Goal: Task Accomplishment & Management: Manage account settings

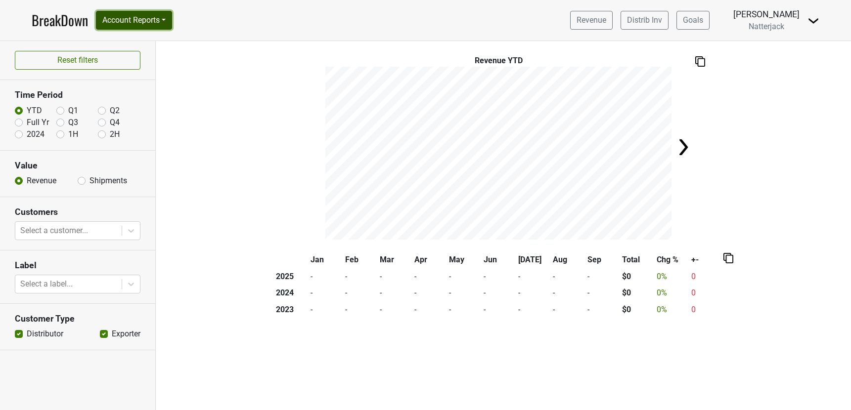
click at [171, 20] on button "Account Reports" at bounding box center [134, 20] width 76 height 19
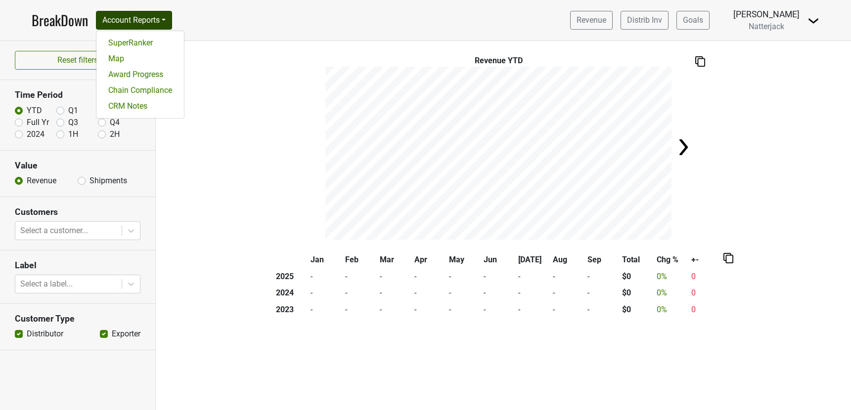
click at [814, 24] on img at bounding box center [813, 21] width 12 height 12
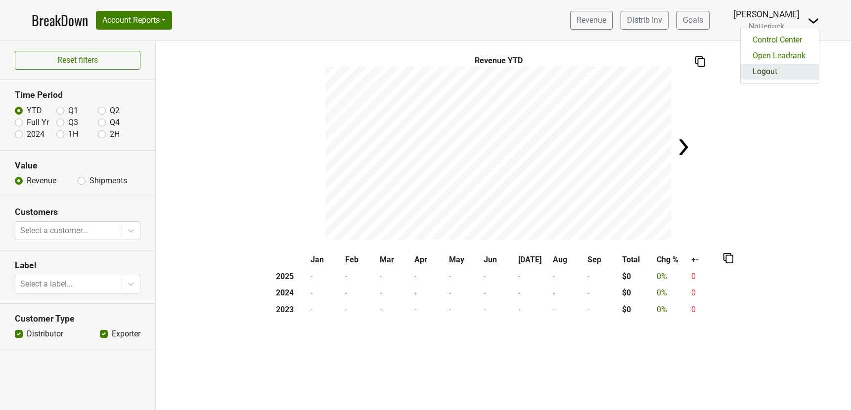
click at [780, 73] on link "Logout" at bounding box center [779, 72] width 78 height 16
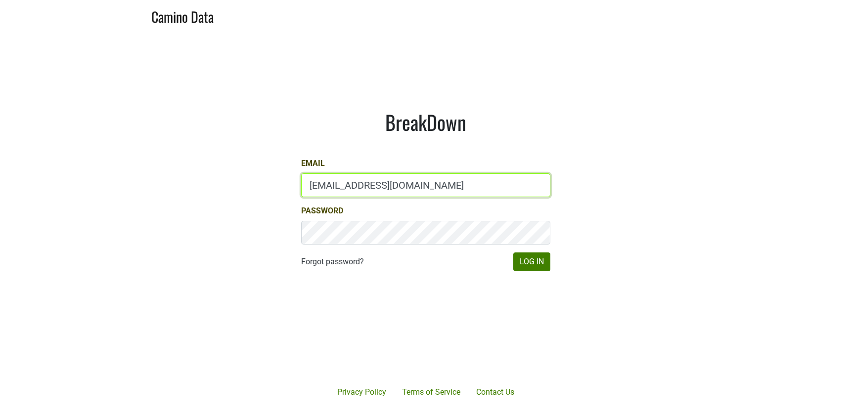
click at [327, 190] on input "gs@natterjack.com" at bounding box center [425, 185] width 249 height 24
click at [342, 186] on input "dave@caminodata.com" at bounding box center [425, 185] width 249 height 24
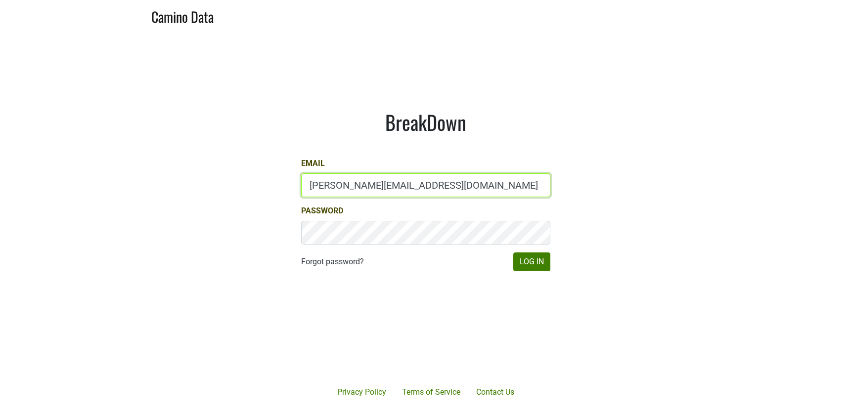
click at [342, 186] on input "dave@caminodata.com" at bounding box center [425, 185] width 249 height 24
type input "mcapista@realmcellars.com"
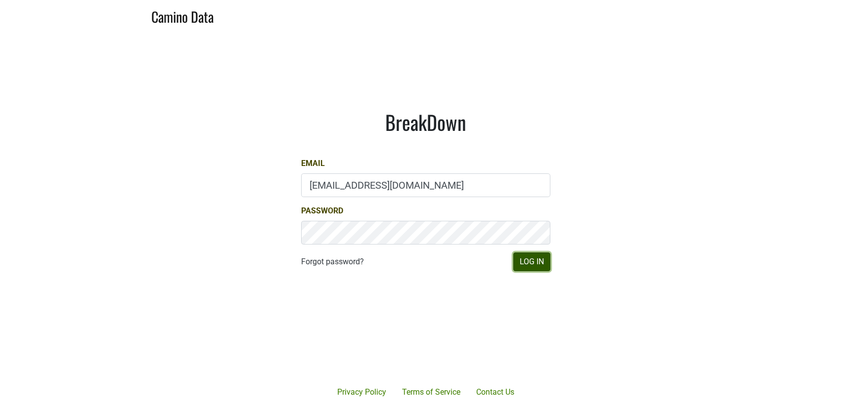
click at [533, 263] on button "Log In" at bounding box center [531, 262] width 37 height 19
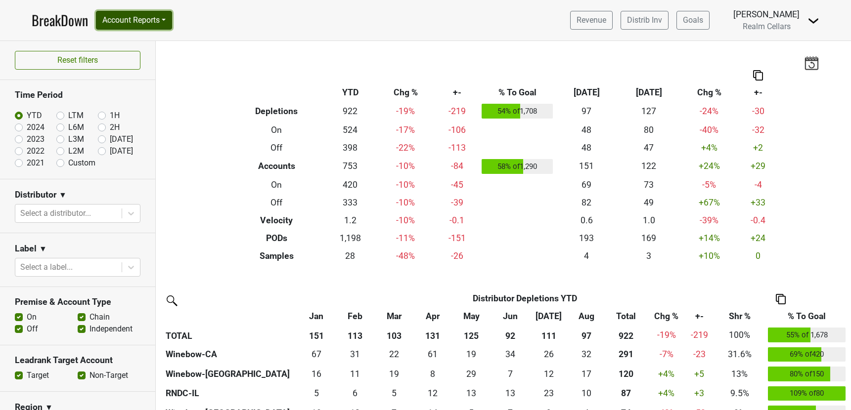
click at [169, 21] on button "Account Reports" at bounding box center [134, 20] width 76 height 19
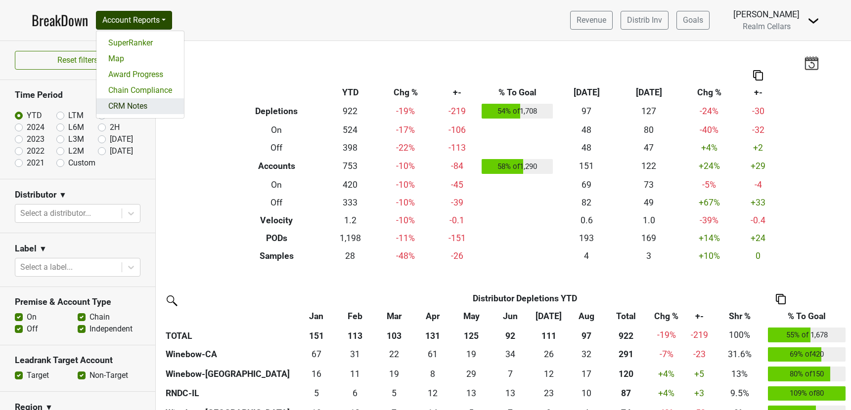
click at [145, 106] on link "CRM Notes" at bounding box center [139, 106] width 87 height 16
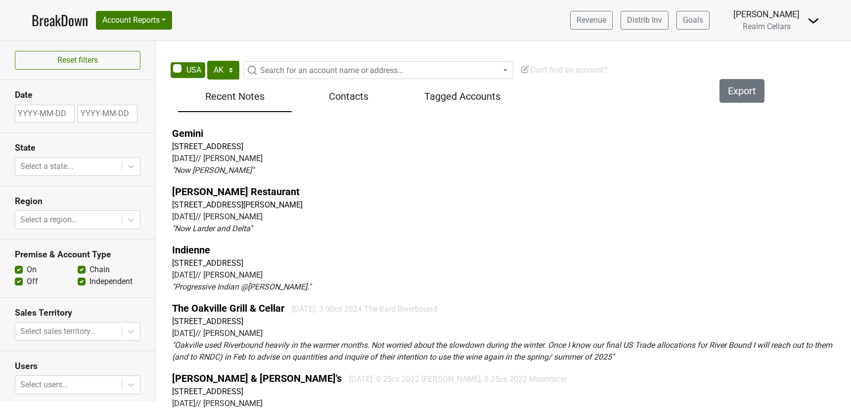
click at [178, 160] on div "[DATE] // [PERSON_NAME]" at bounding box center [509, 159] width 675 height 12
click at [178, 160] on div "2025-03-18 // Maureen Capista" at bounding box center [509, 159] width 675 height 12
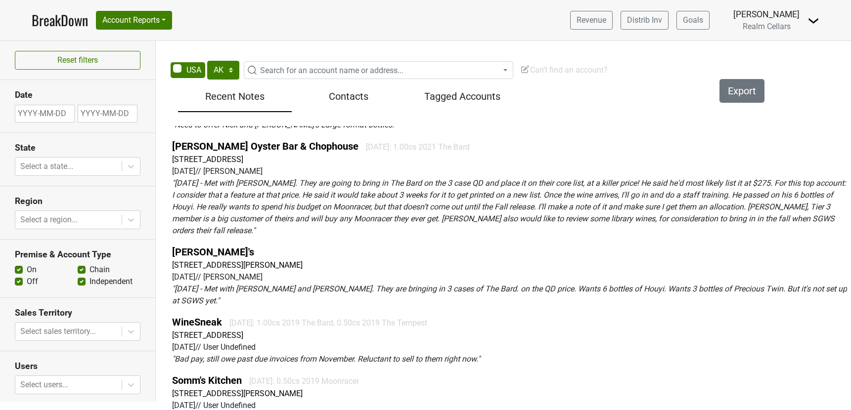
scroll to position [293, 0]
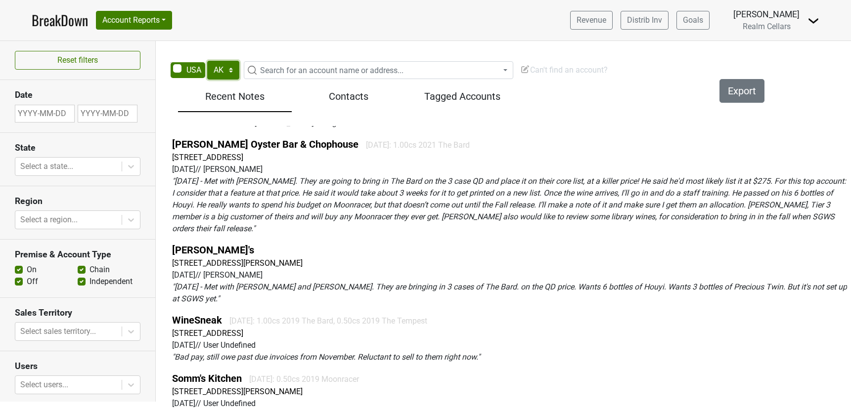
click at [213, 68] on select "AK AL AR AZ CA CO CT DC DE FL GA HI IA ID IL IN KS KY LA MA MD ME MI MN MO MS M…" at bounding box center [223, 70] width 32 height 19
select select "CA"
click at [207, 61] on select "AK AL AR AZ CA CO CT DC DE FL GA HI IA ID IL IN KS KY LA MA MD ME MI MN MO MS M…" at bounding box center [223, 70] width 32 height 19
click at [273, 73] on span "Search for an account name or address..." at bounding box center [331, 70] width 143 height 9
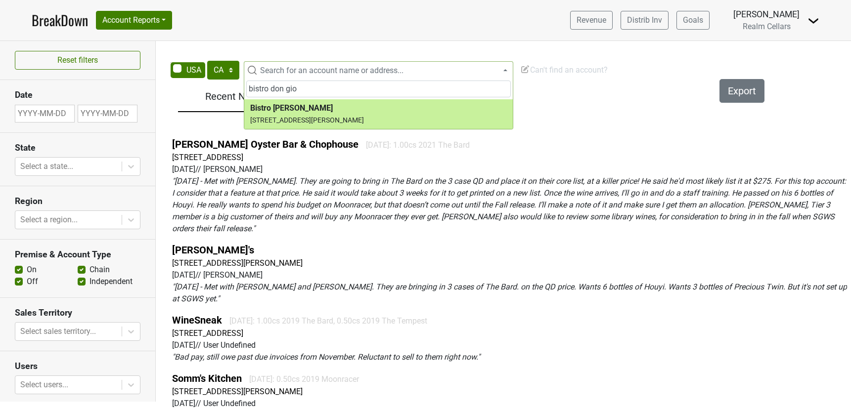
type input "bistro don gio"
select select "60267"
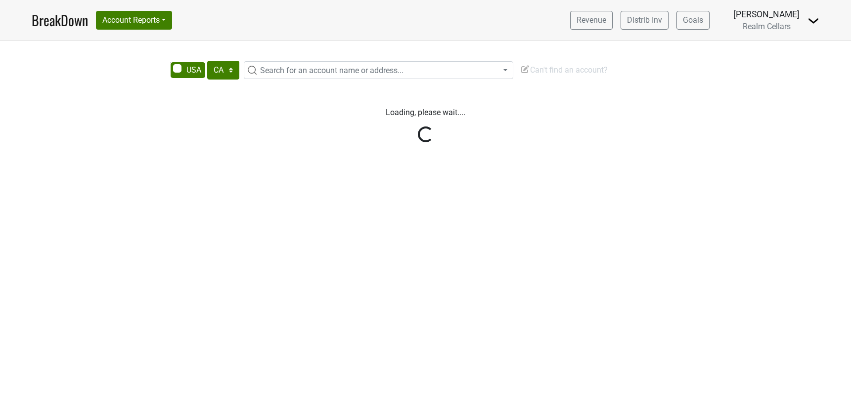
select select "CA"
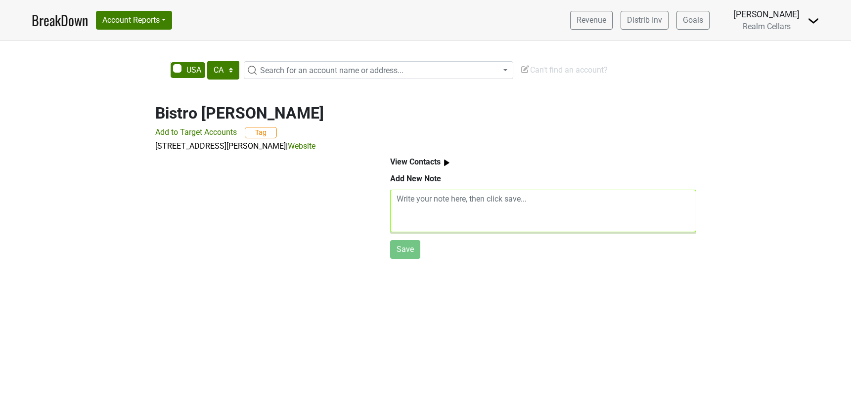
click at [417, 201] on textarea at bounding box center [543, 211] width 306 height 43
click at [416, 163] on b "View Contacts" at bounding box center [415, 161] width 50 height 9
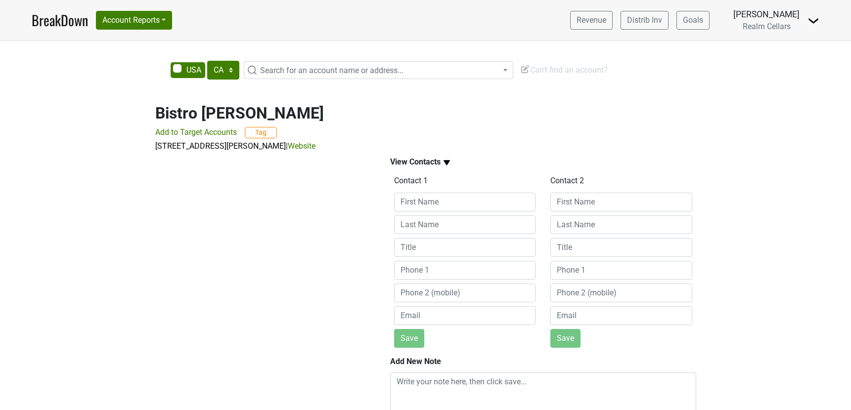
click at [416, 163] on b "View Contacts" at bounding box center [415, 161] width 50 height 9
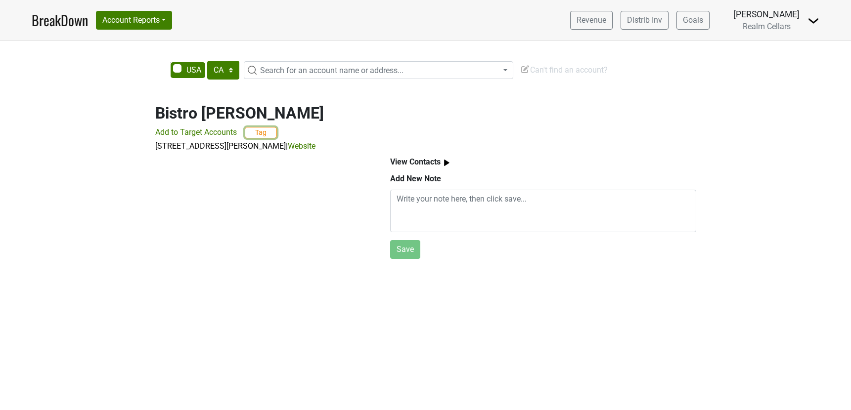
click at [268, 135] on button "Tag" at bounding box center [261, 132] width 32 height 11
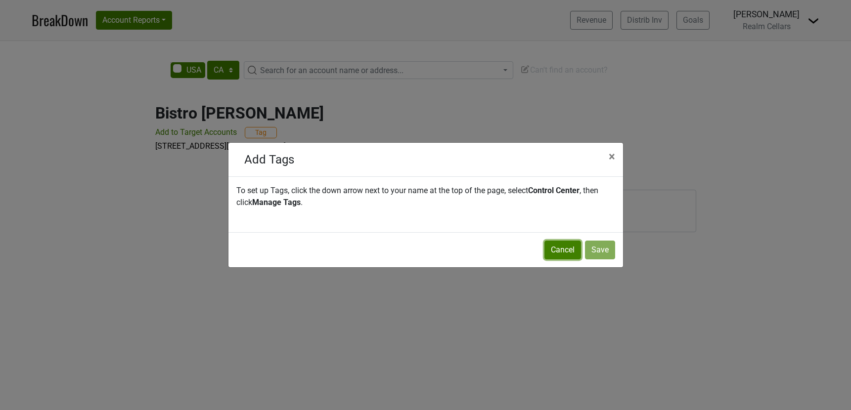
click at [556, 254] on button "Cancel" at bounding box center [562, 250] width 37 height 19
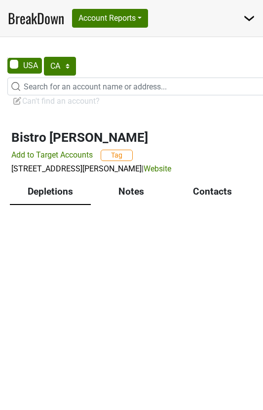
click at [142, 195] on div "Notes" at bounding box center [131, 192] width 81 height 25
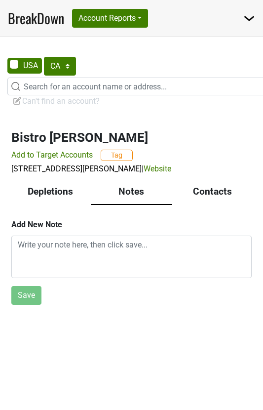
click at [214, 187] on div "Contacts" at bounding box center [212, 192] width 81 height 25
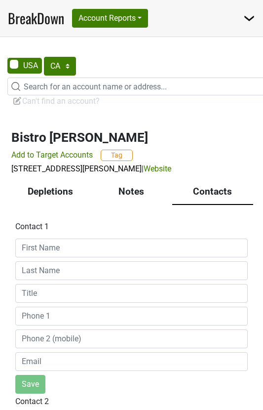
click at [57, 194] on div "Depletions" at bounding box center [50, 192] width 81 height 25
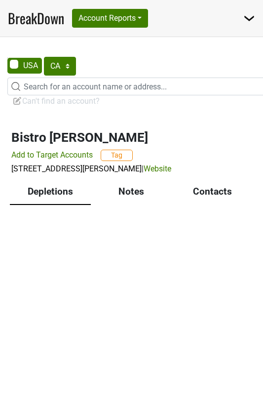
click at [132, 190] on div "Notes" at bounding box center [131, 192] width 81 height 25
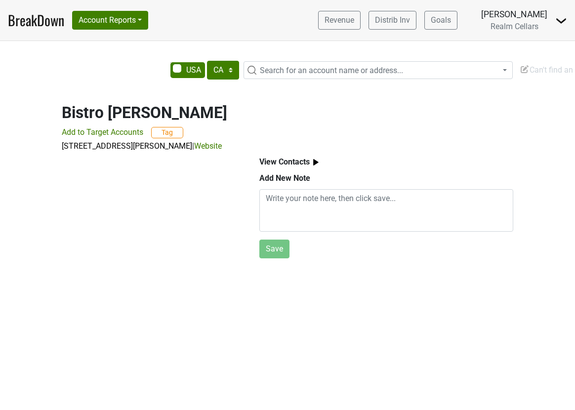
click at [126, 114] on h2 "Bistro Don Giovanni" at bounding box center [288, 113] width 452 height 19
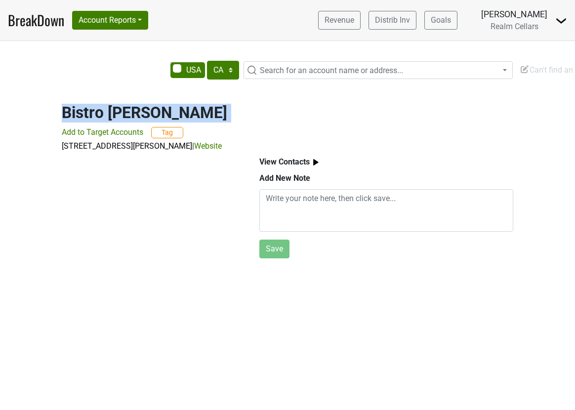
click at [126, 114] on h2 "Bistro Don Giovanni" at bounding box center [288, 113] width 452 height 19
click at [212, 93] on div "Bistro Don Giovanni Add to Target Accounts Tag 4110 Howard Ln, Napa, CA 94558 |…" at bounding box center [287, 122] width 474 height 60
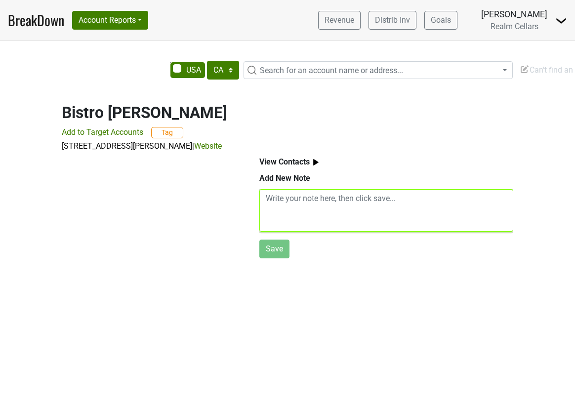
click at [302, 205] on textarea at bounding box center [386, 210] width 254 height 43
click at [325, 211] on textarea at bounding box center [386, 210] width 254 height 43
type textarea "t"
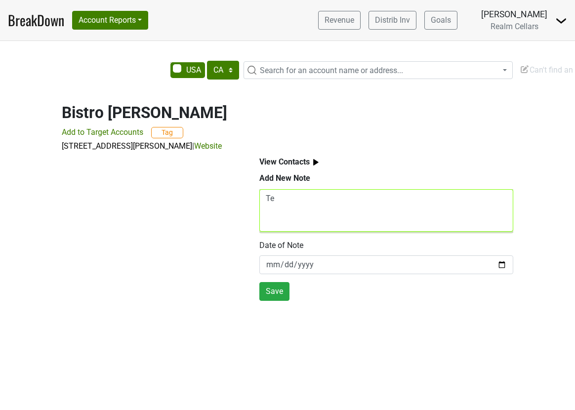
type textarea "T"
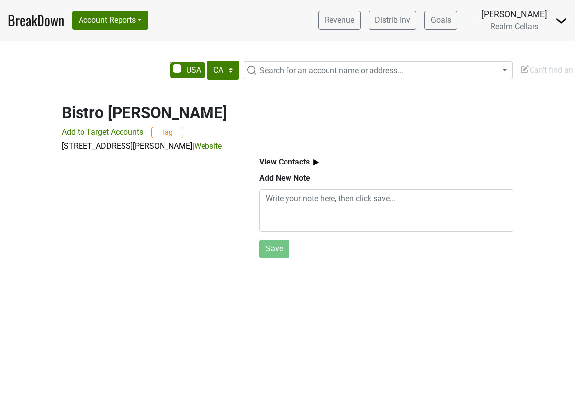
click at [539, 65] on span "Can't find an account?" at bounding box center [563, 69] width 87 height 9
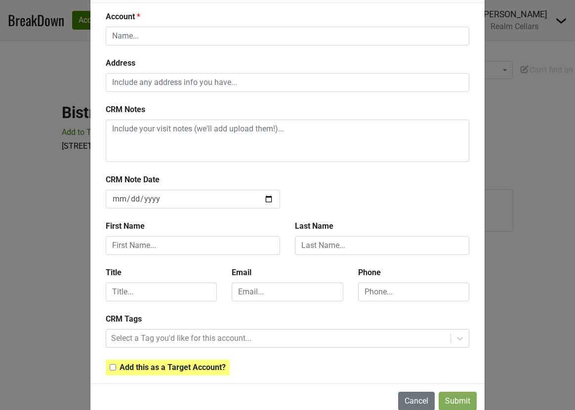
scroll to position [46, 0]
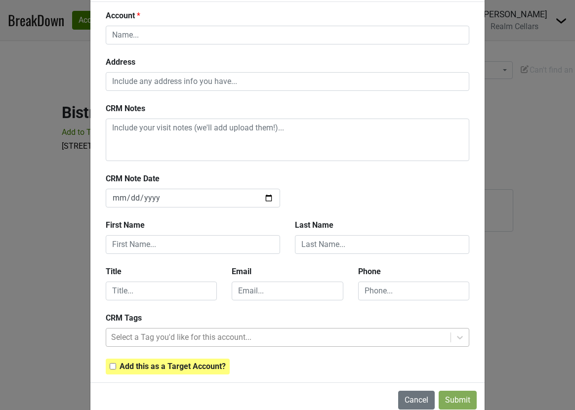
click at [158, 339] on div at bounding box center [278, 338] width 335 height 14
click at [152, 291] on input "text" at bounding box center [161, 291] width 111 height 19
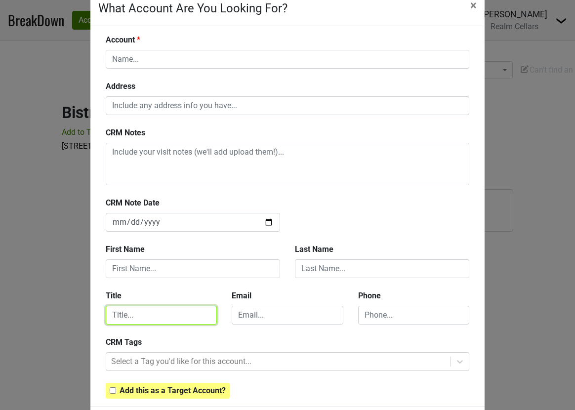
scroll to position [22, 0]
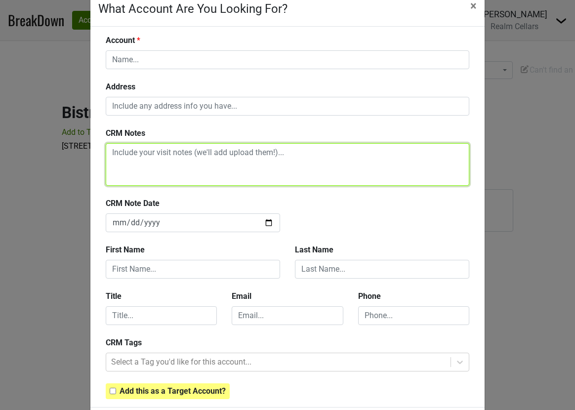
click at [146, 156] on textarea at bounding box center [288, 164] width 364 height 43
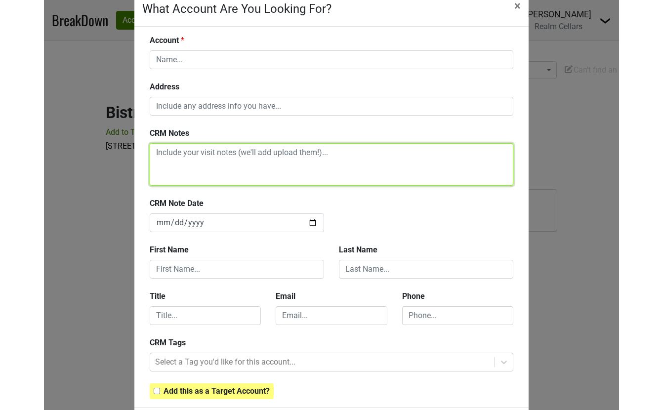
scroll to position [0, 0]
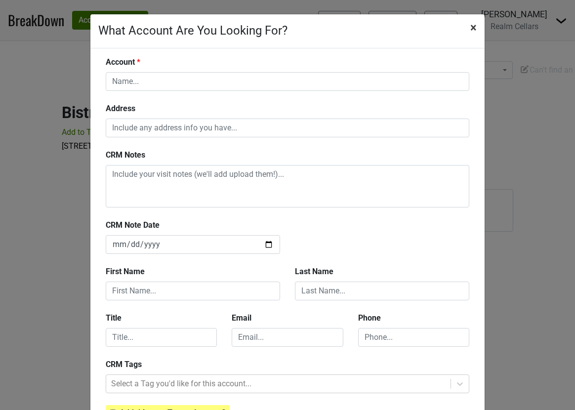
click at [473, 27] on span "×" at bounding box center [474, 28] width 6 height 14
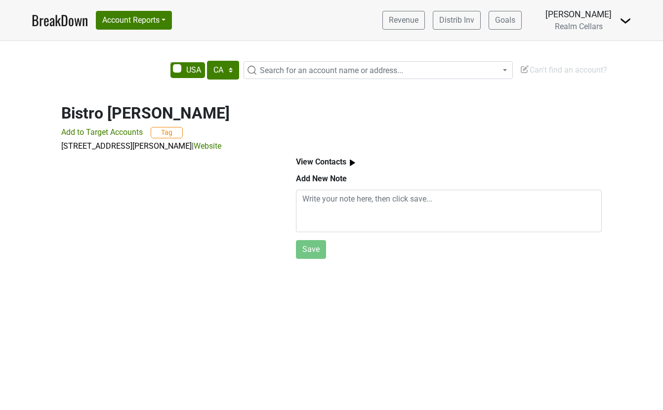
click at [626, 24] on img at bounding box center [626, 21] width 12 height 12
click at [594, 57] on link "Open Leadrank" at bounding box center [592, 56] width 78 height 16
click at [624, 18] on img at bounding box center [626, 21] width 12 height 12
click at [464, 131] on div "Bistro Don Giovanni Add to Target Accounts Tag 4110 Howard Ln, Napa, CA 94558 |…" at bounding box center [331, 122] width 563 height 61
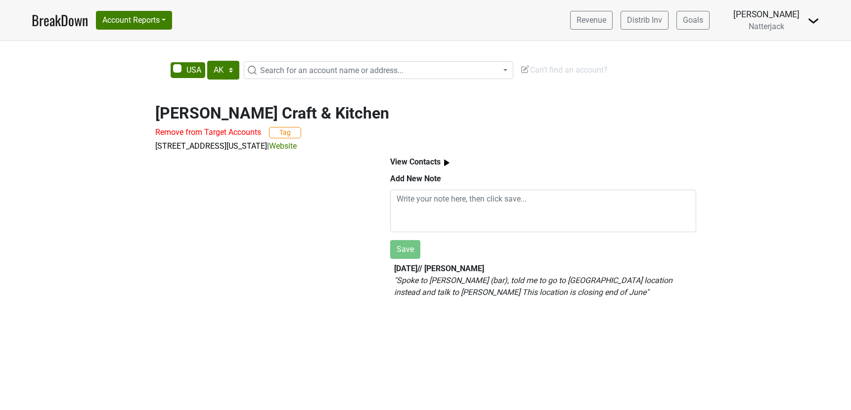
select select "[GEOGRAPHIC_DATA]"
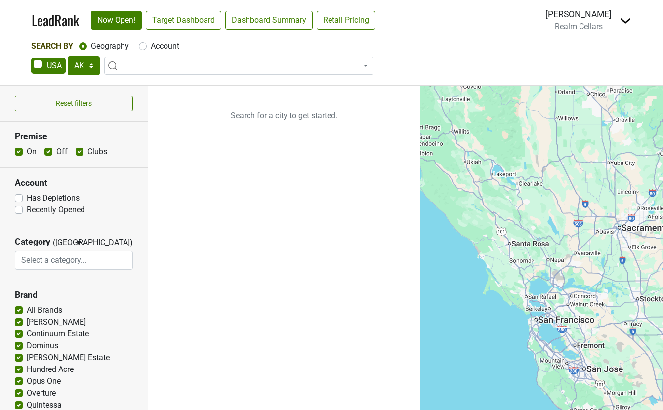
select select "[GEOGRAPHIC_DATA]"
select select
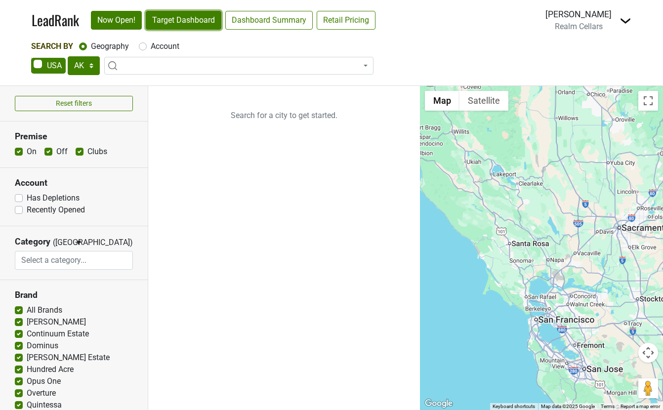
click at [183, 18] on link "Target Dashboard" at bounding box center [184, 20] width 76 height 19
click at [628, 25] on img at bounding box center [626, 21] width 12 height 12
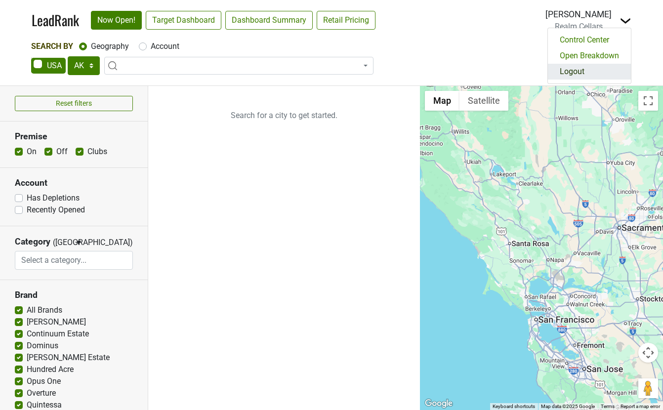
click at [596, 71] on link "Logout" at bounding box center [589, 72] width 83 height 16
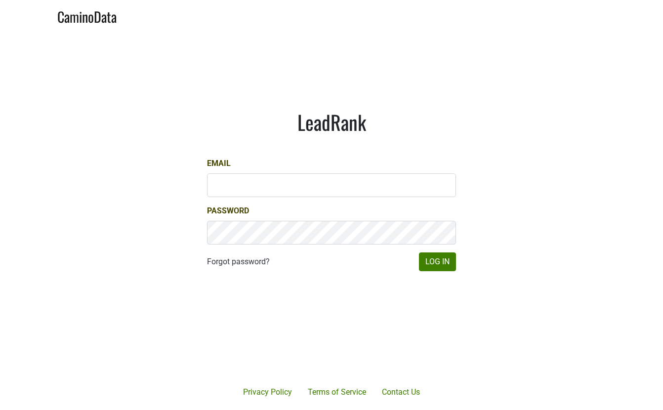
type input "[PERSON_NAME][EMAIL_ADDRESS][DOMAIN_NAME]"
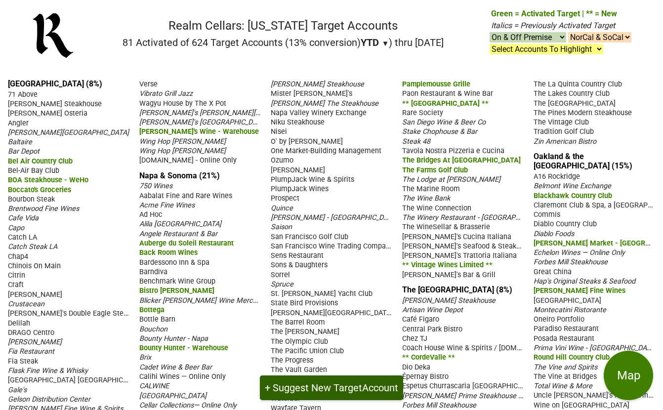
click at [340, 385] on button "+ Suggest New Target Account" at bounding box center [331, 388] width 143 height 25
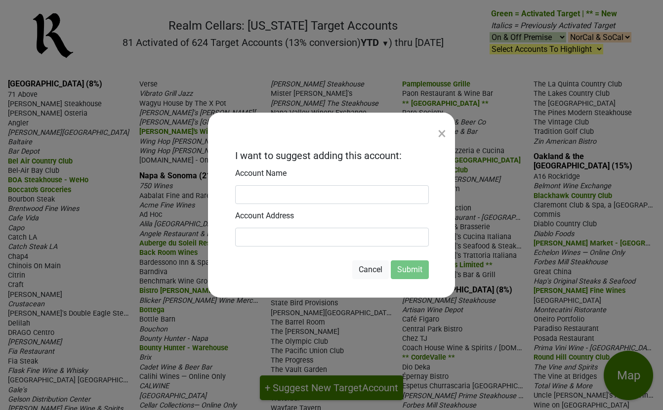
click at [439, 134] on div "×" at bounding box center [442, 134] width 8 height 24
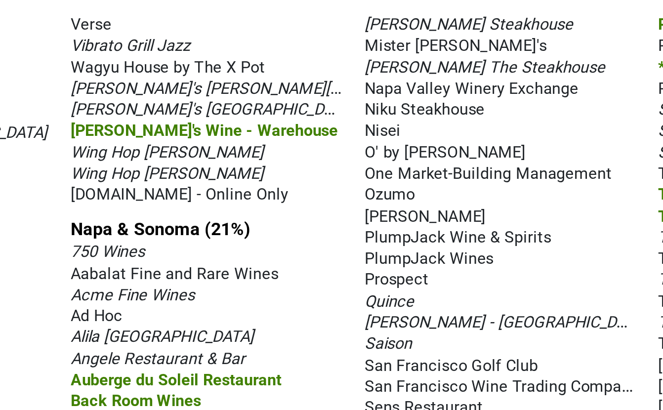
click at [179, 127] on span "[PERSON_NAME]'s [GEOGRAPHIC_DATA][PERSON_NAME]" at bounding box center [229, 121] width 181 height 9
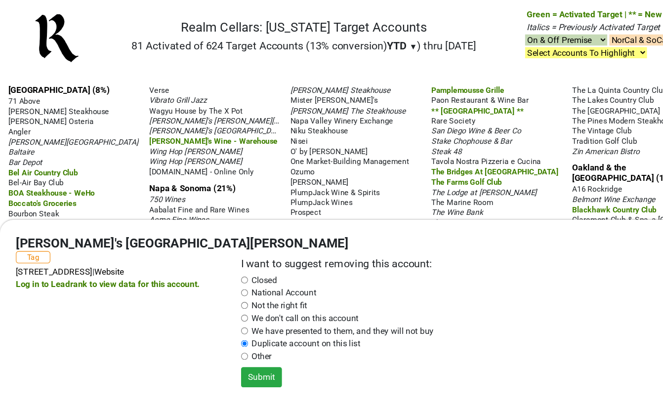
click at [112, 124] on div "× Wally's Santa Monica Tag 214 Wilshire Blvd, Santa Monica, CA 90401 | Website …" at bounding box center [331, 205] width 663 height 410
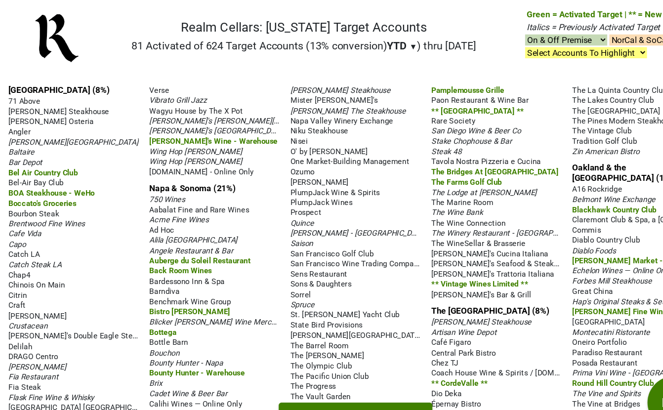
click at [166, 127] on span "Wally's Santa Monica" at bounding box center [229, 121] width 181 height 9
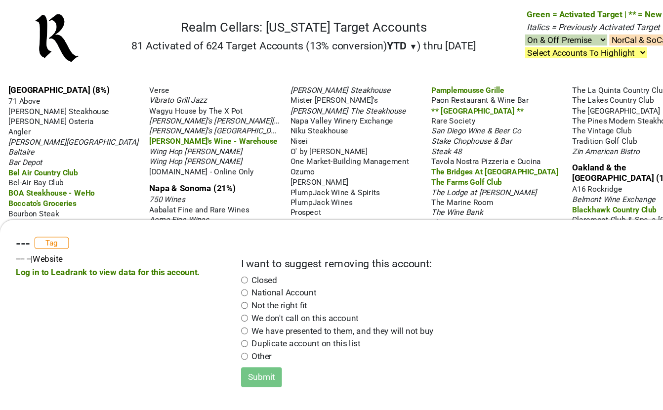
radio input "true"
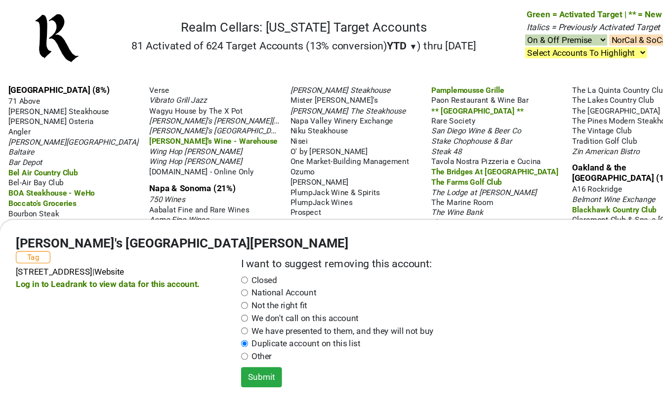
click at [218, 285] on div "I want to suggest removing this account: Closed National Account Not the right …" at bounding box center [427, 290] width 420 height 141
click at [226, 293] on div "We don't call on this account" at bounding box center [427, 297] width 405 height 12
click at [228, 297] on input "radio" at bounding box center [228, 297] width 6 height 6
radio input "true"
click at [227, 320] on input "radio" at bounding box center [228, 320] width 6 height 6
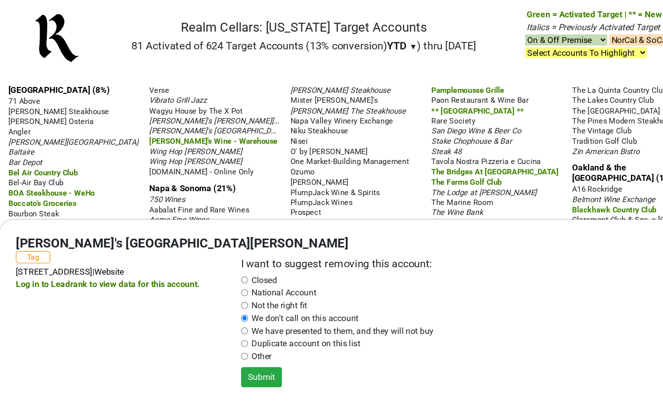
radio input "true"
click at [225, 333] on input "radio" at bounding box center [228, 332] width 6 height 6
click at [122, 156] on div "× Wally's Santa Monica Tag 214 Wilshire Blvd, Santa Monica, CA 90401 | Website …" at bounding box center [331, 205] width 663 height 410
radio input "false"
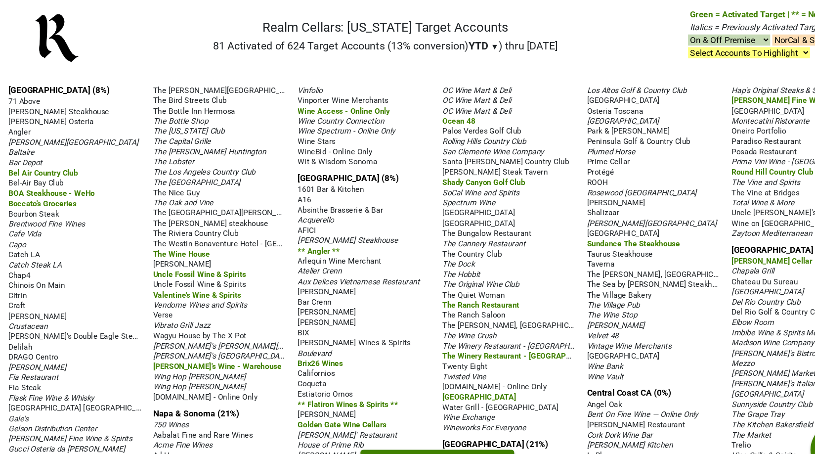
click at [663, 51] on select "Select Accounts To Highlight **Activated After 8/1/25** Prev. Active, YTD Non-B…" at bounding box center [699, 49] width 114 height 10
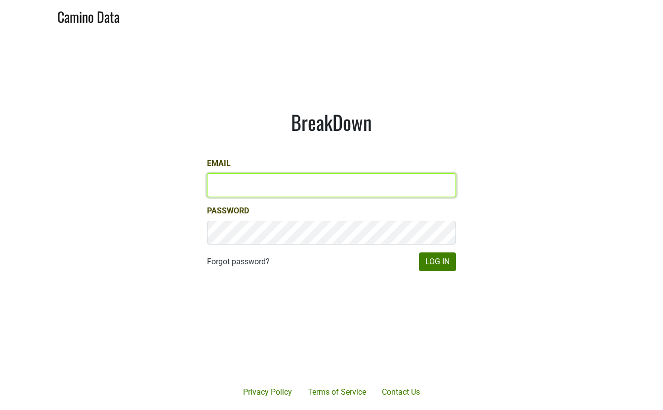
click at [245, 180] on input "Email" at bounding box center [331, 185] width 249 height 24
type input "[EMAIL_ADDRESS][DOMAIN_NAME]"
click at [245, 180] on input "[EMAIL_ADDRESS][DOMAIN_NAME]" at bounding box center [331, 185] width 249 height 24
click at [419, 253] on button "Log In" at bounding box center [437, 262] width 37 height 19
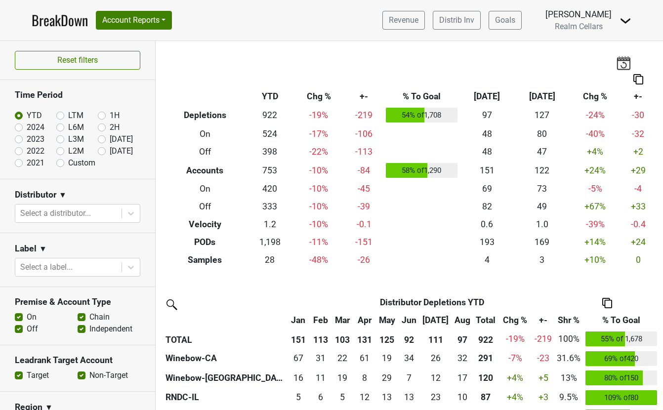
click at [622, 17] on img at bounding box center [626, 21] width 12 height 12
click at [603, 39] on link "Control Center" at bounding box center [592, 40] width 78 height 16
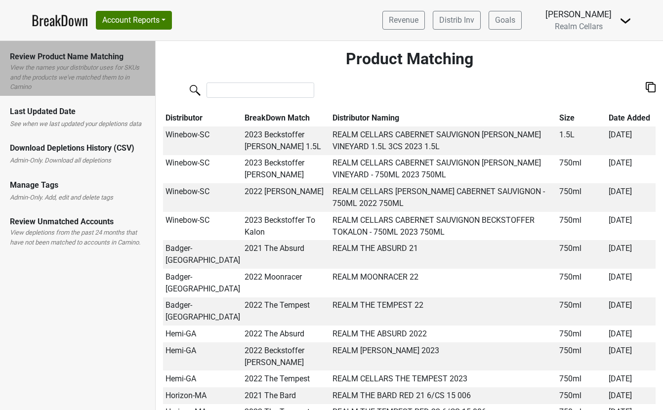
click at [42, 191] on div "Manage Tags Admin-Only. Add, edit and delete tags" at bounding box center [77, 188] width 155 height 37
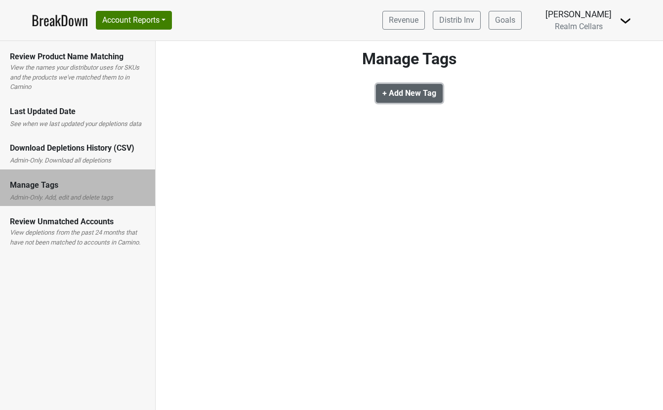
click at [399, 88] on b "+ Add New Tag" at bounding box center [410, 92] width 54 height 9
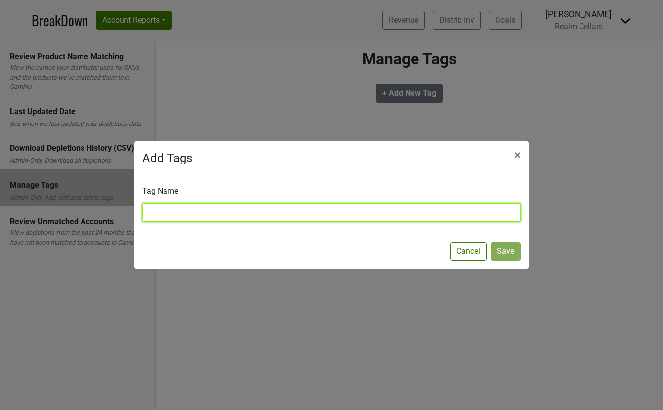
click at [309, 207] on input "text" at bounding box center [331, 212] width 379 height 19
type input "OND Focus"
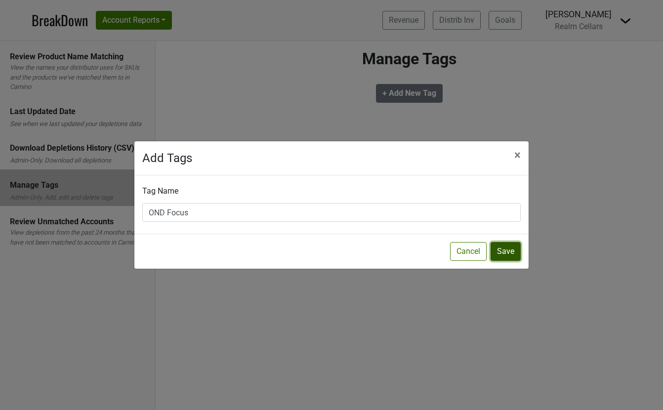
click at [512, 249] on button "Save" at bounding box center [506, 251] width 30 height 19
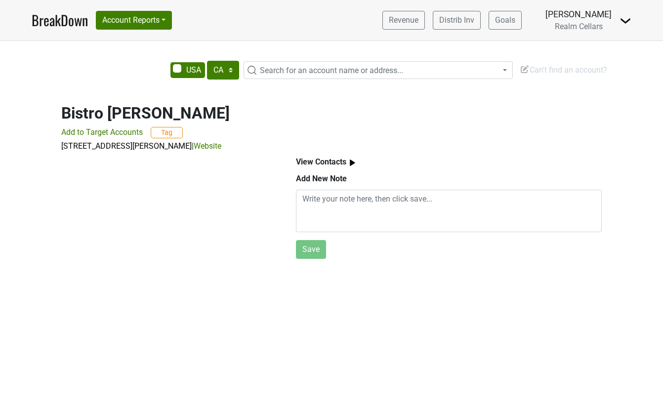
select select "CA"
click at [173, 129] on button "Tag" at bounding box center [167, 132] width 32 height 11
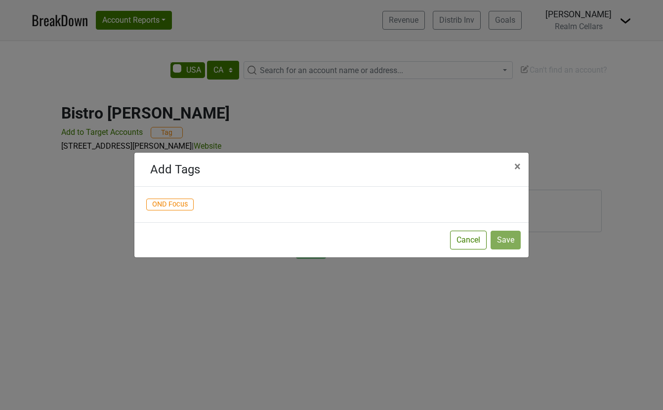
click at [175, 205] on span "OND Focus" at bounding box center [169, 205] width 47 height 12
click at [511, 244] on button "Save" at bounding box center [506, 240] width 30 height 19
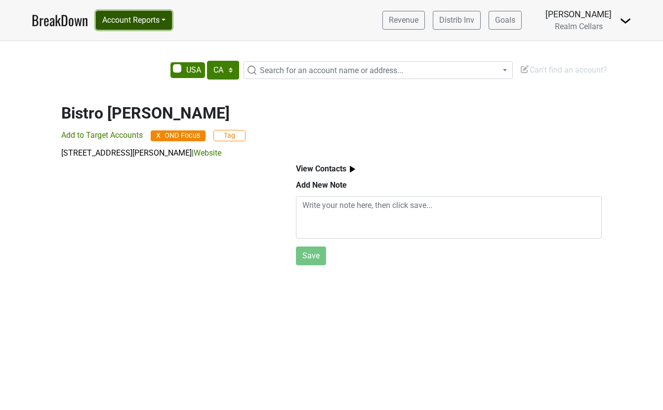
click at [115, 26] on button "Account Reports" at bounding box center [134, 20] width 76 height 19
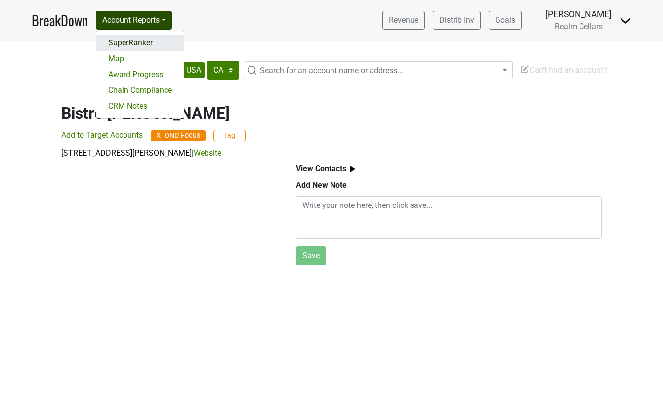
click at [118, 45] on link "SuperRanker" at bounding box center [139, 43] width 87 height 16
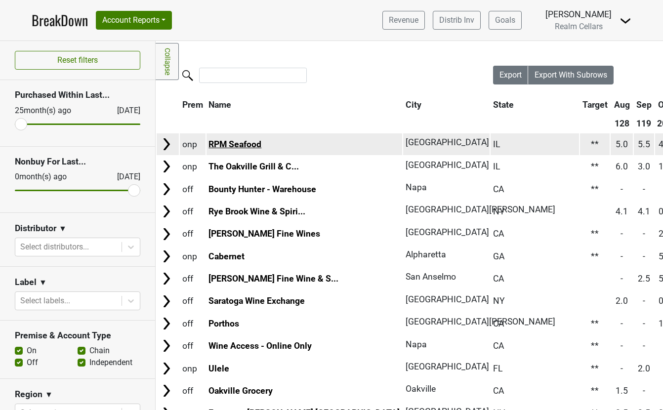
click at [251, 146] on link "RPM Seafood" at bounding box center [235, 144] width 53 height 10
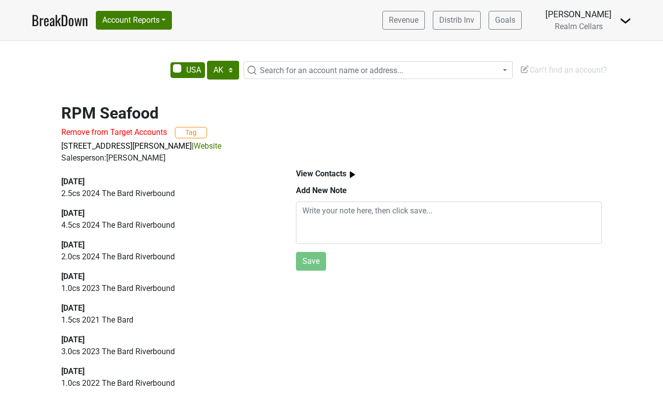
select select "[GEOGRAPHIC_DATA]"
click at [192, 134] on button "Tag" at bounding box center [191, 132] width 32 height 11
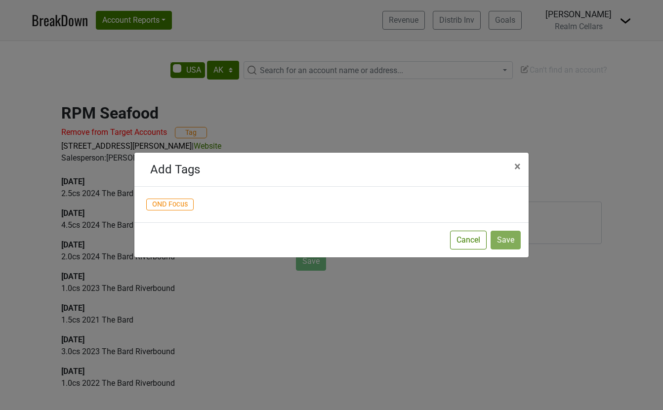
click at [175, 206] on span "OND Focus" at bounding box center [169, 205] width 47 height 12
click at [506, 238] on button "Save" at bounding box center [506, 240] width 30 height 19
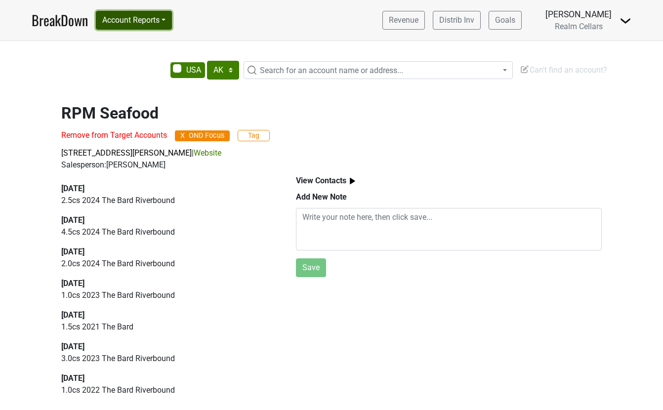
click at [150, 19] on button "Account Reports" at bounding box center [134, 20] width 76 height 19
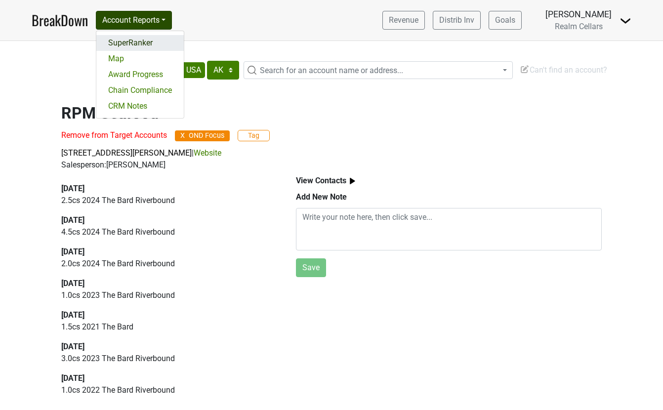
click at [140, 43] on link "SuperRanker" at bounding box center [139, 43] width 87 height 16
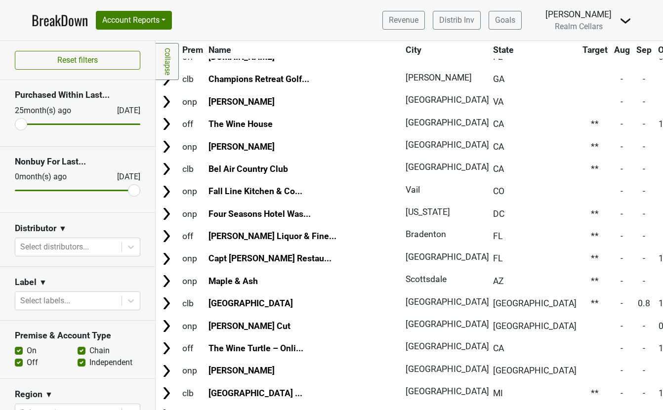
scroll to position [5364, 0]
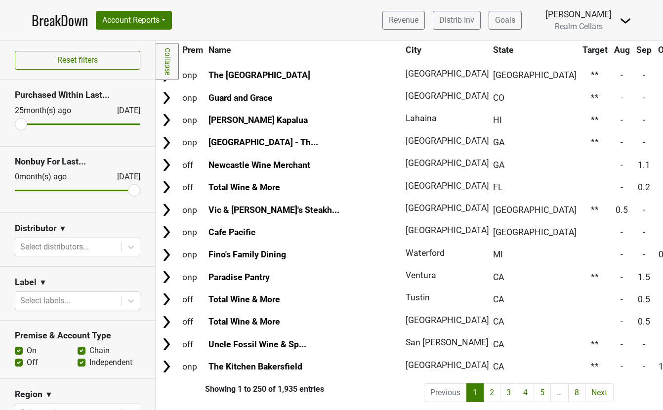
click at [292, 387] on div "Showing 1 to 250 of 1,935 entries" at bounding box center [240, 389] width 169 height 9
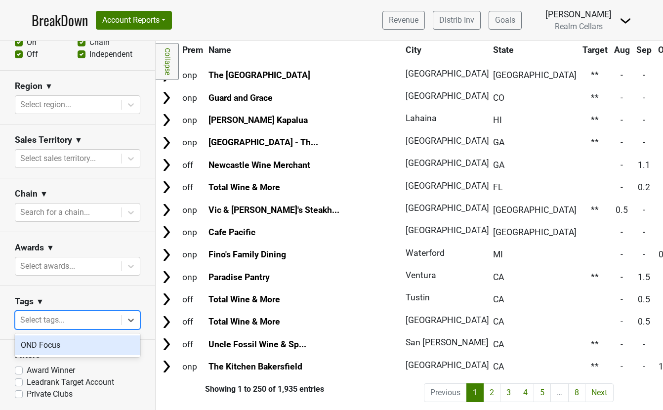
click at [49, 323] on div at bounding box center [68, 320] width 96 height 14
click at [45, 344] on div "OND Focus" at bounding box center [78, 346] width 126 height 20
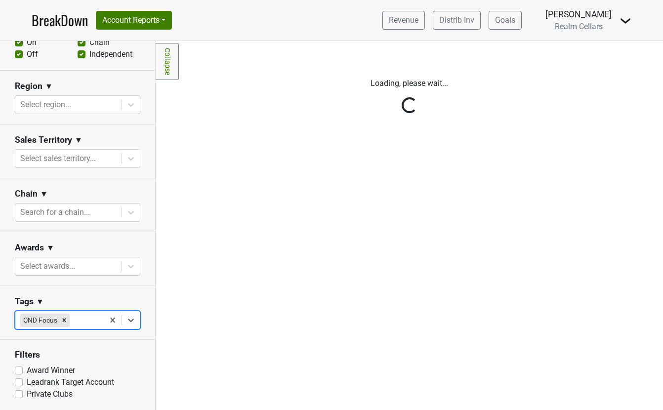
scroll to position [0, 0]
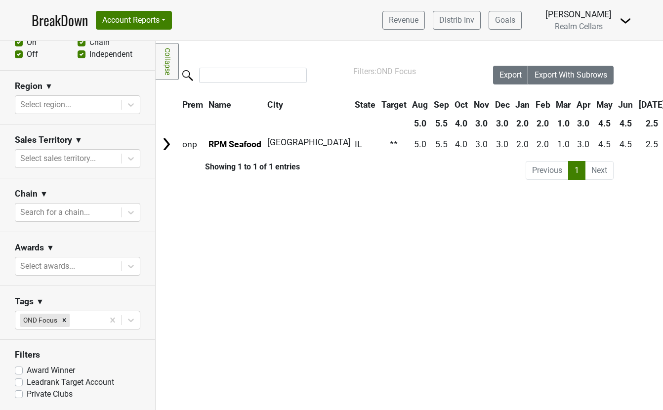
click at [396, 69] on span "OND Focus" at bounding box center [397, 71] width 40 height 9
click at [364, 51] on div "Filters Collapse Loading, please wait... Please wait, your file is being downlo…" at bounding box center [410, 225] width 508 height 369
click at [158, 22] on button "Account Reports" at bounding box center [134, 20] width 76 height 19
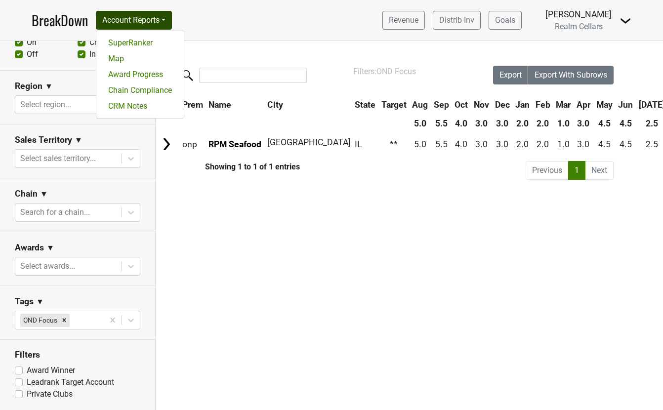
click at [231, 23] on nav "BreakDown Account Reports SuperRanker Map Award Progress Chain Compliance CRM N…" at bounding box center [332, 20] width 616 height 41
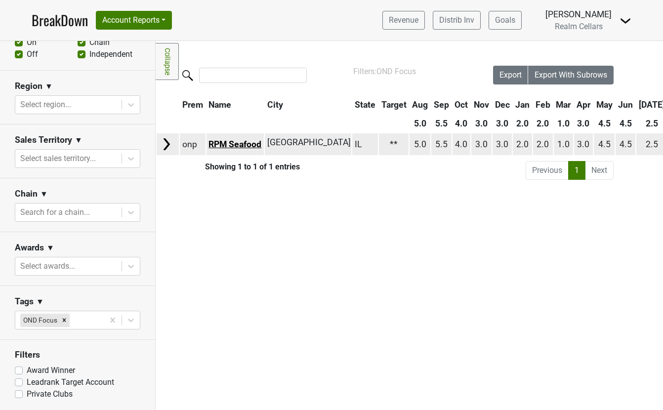
click at [222, 142] on link "RPM Seafood" at bounding box center [235, 144] width 53 height 10
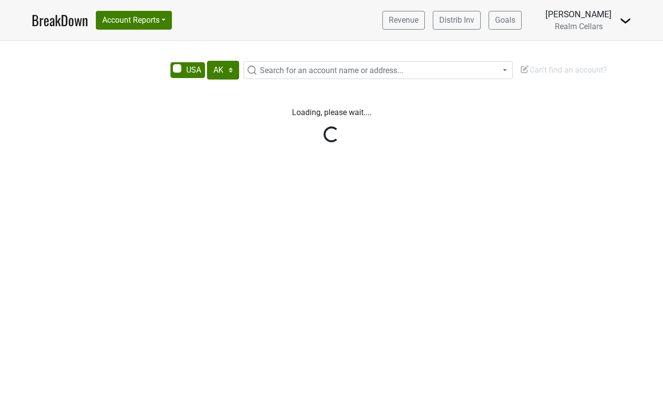
select select "[GEOGRAPHIC_DATA]"
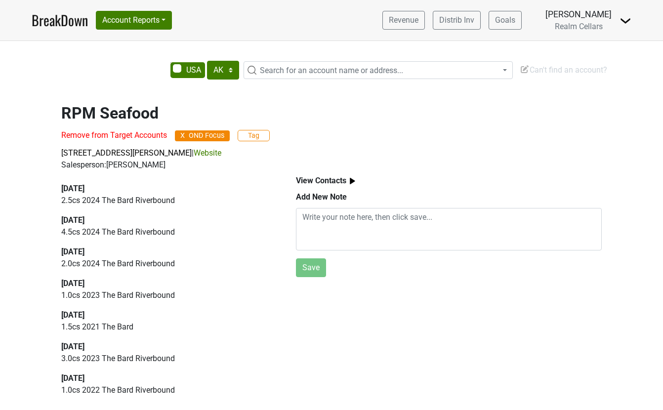
click at [269, 68] on span "Search for an account name or address..." at bounding box center [331, 70] width 143 height 9
type input "bistro don"
click at [223, 68] on select "AK AL AR AZ CA CO CT DC DE FL [GEOGRAPHIC_DATA] HI IA ID IL IN KS [GEOGRAPHIC_D…" at bounding box center [223, 70] width 32 height 19
select select "CA"
click at [207, 61] on select "AK AL AR AZ CA CO CT DC DE FL GA HI IA ID IL IN KS KY LA MA MD ME MI MN MO MS M…" at bounding box center [223, 70] width 32 height 19
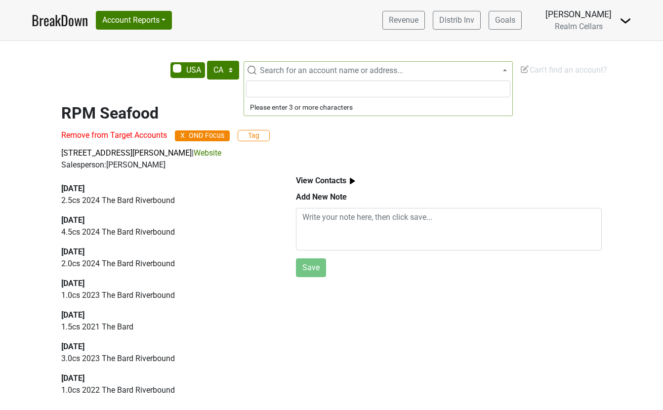
click at [295, 70] on span "Search for an account name or address..." at bounding box center [331, 70] width 143 height 9
type input "bistro don"
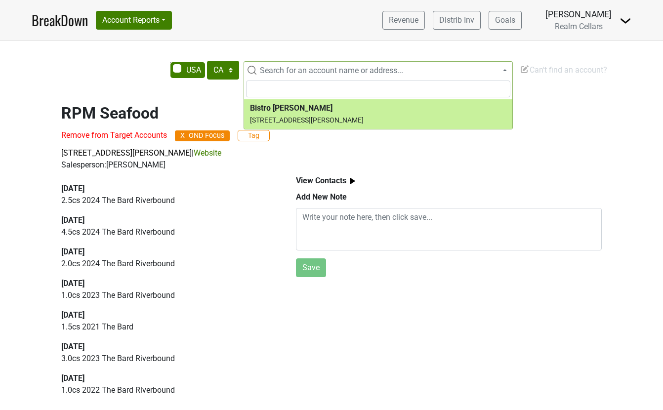
select select "60267"
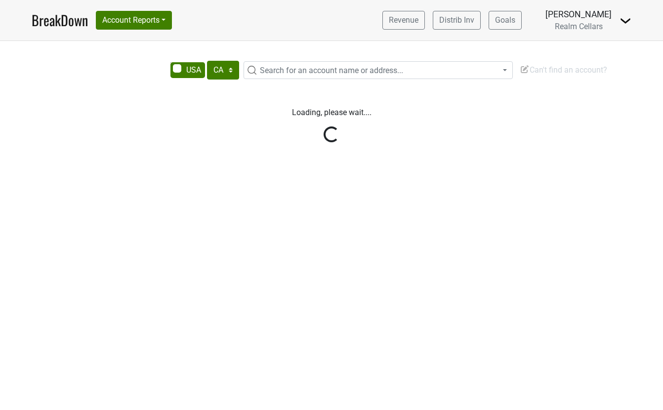
select select "CA"
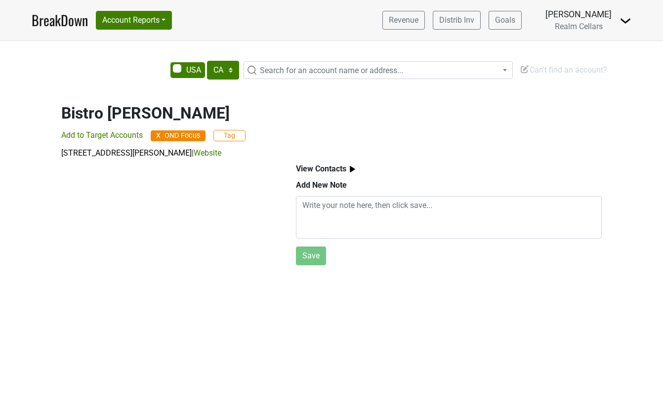
click at [143, 114] on h2 "Bistro [PERSON_NAME]" at bounding box center [331, 113] width 541 height 19
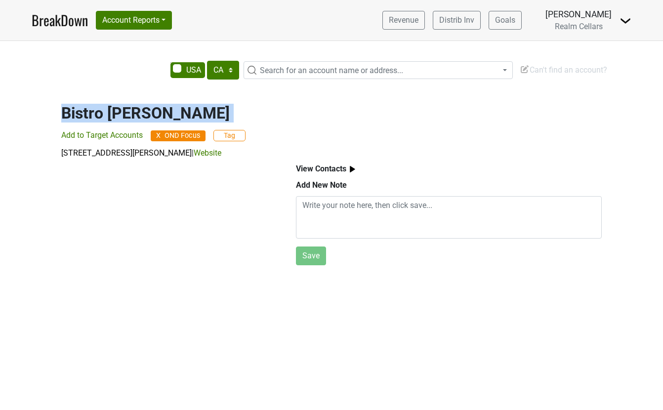
click at [143, 114] on h2 "Bistro [PERSON_NAME]" at bounding box center [331, 113] width 541 height 19
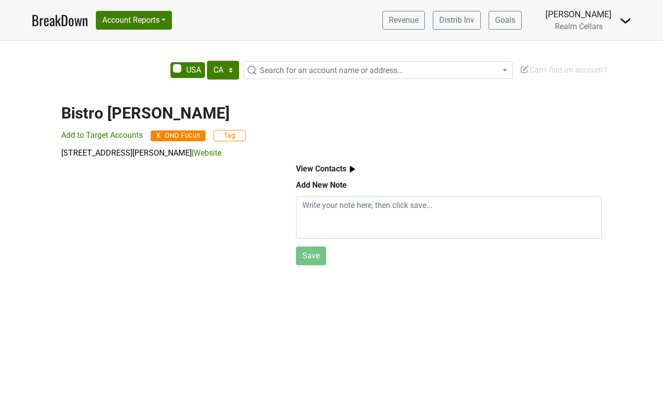
click at [261, 145] on div "Bistro [PERSON_NAME] Add to Target Accounts X OND Focus Tag [STREET_ADDRESS][PE…" at bounding box center [331, 125] width 563 height 67
click at [539, 74] on span "Can't find an account?" at bounding box center [563, 69] width 87 height 9
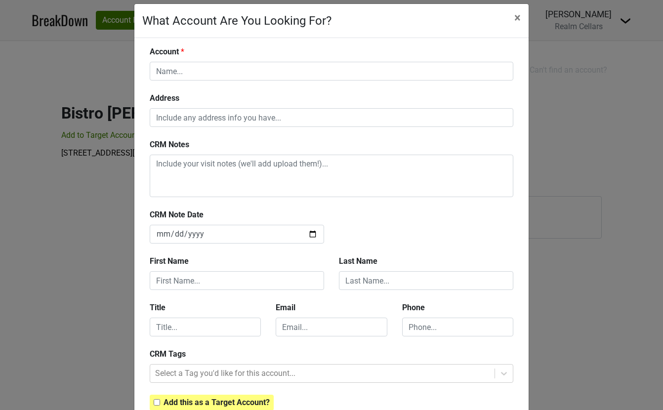
scroll to position [14, 0]
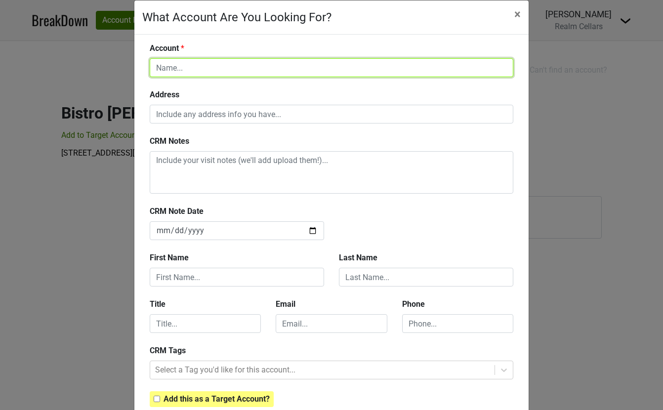
click at [249, 64] on input "text" at bounding box center [332, 67] width 364 height 19
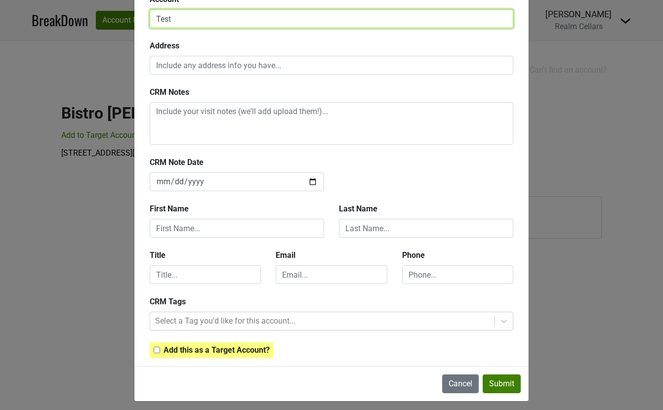
scroll to position [63, 0]
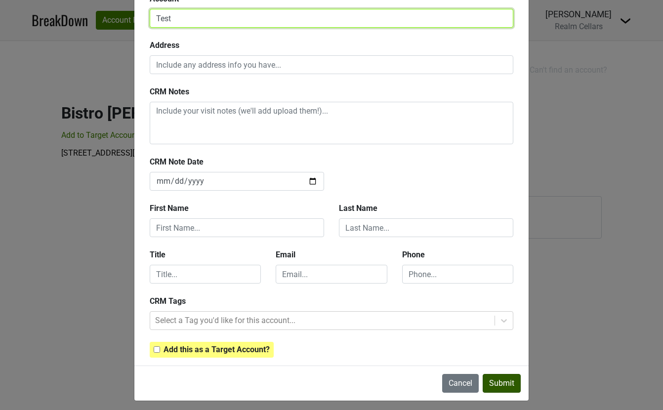
type input "Test"
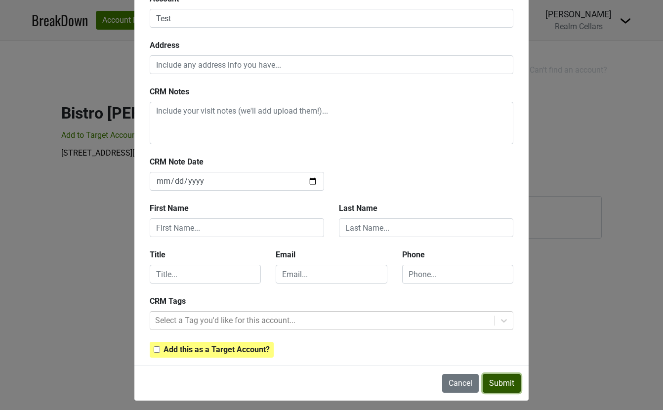
click at [506, 386] on button "Submit" at bounding box center [502, 383] width 38 height 19
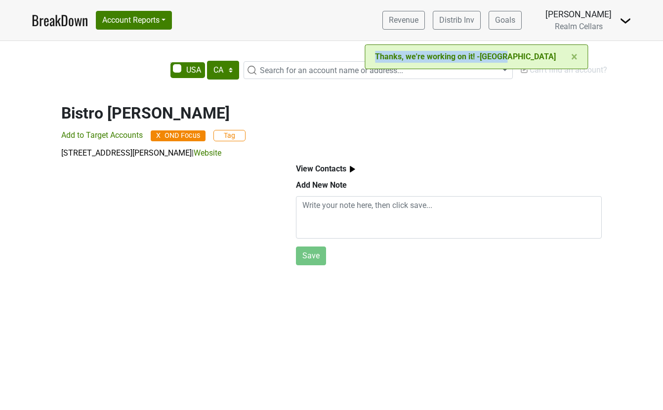
drag, startPoint x: 436, startPoint y: 55, endPoint x: 570, endPoint y: 55, distance: 134.4
click at [570, 55] on div "× Close alert Thanks, we're working on it! -Camino" at bounding box center [476, 56] width 223 height 25
click at [598, 159] on div "View Contacts Add New Note Save" at bounding box center [449, 214] width 329 height 110
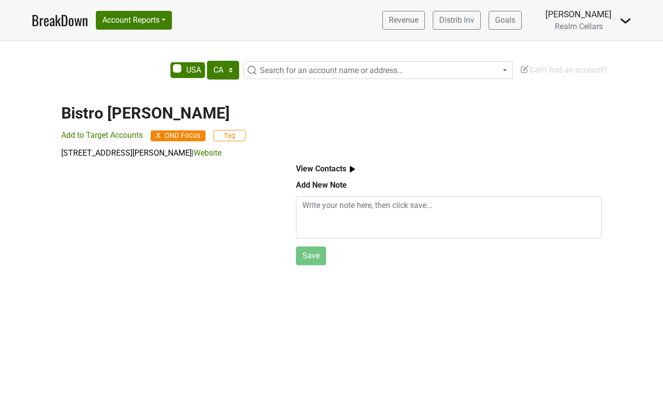
click at [586, 57] on div "AK AL AR AZ CA CO CT DC DE FL GA HI IA ID IL IN KS KY LA MA MD ME MI MN MO MS M…" at bounding box center [331, 225] width 663 height 369
click at [561, 156] on p "4110 Howard Ln, Napa, CA 94558 | Website" at bounding box center [331, 153] width 541 height 12
click at [387, 76] on span "Search for an account name or address..." at bounding box center [384, 71] width 257 height 12
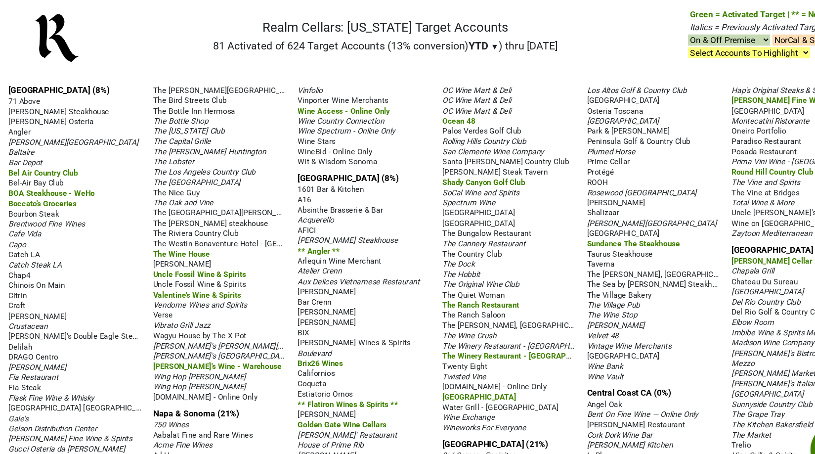
click at [708, 56] on nav "Realm Cellars: [US_STATE] Target Accounts 81 Activated of 624 Target Accounts (…" at bounding box center [408, 39] width 768 height 63
click at [700, 52] on select "Select Accounts To Highlight **Activated After 8/1/25** Prev. Active, YTD Non-B…" at bounding box center [699, 49] width 114 height 10
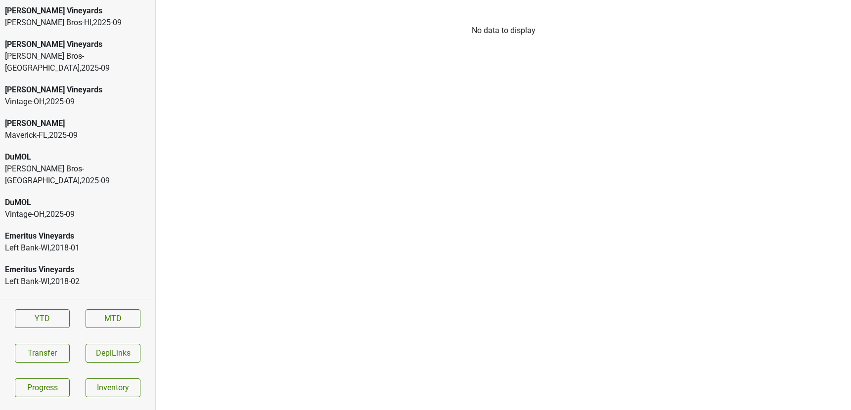
click at [52, 342] on section "YTD MTD Transfer DeplLinks Progress Inventory" at bounding box center [77, 353] width 155 height 108
click at [51, 345] on button "Transfer" at bounding box center [42, 353] width 55 height 19
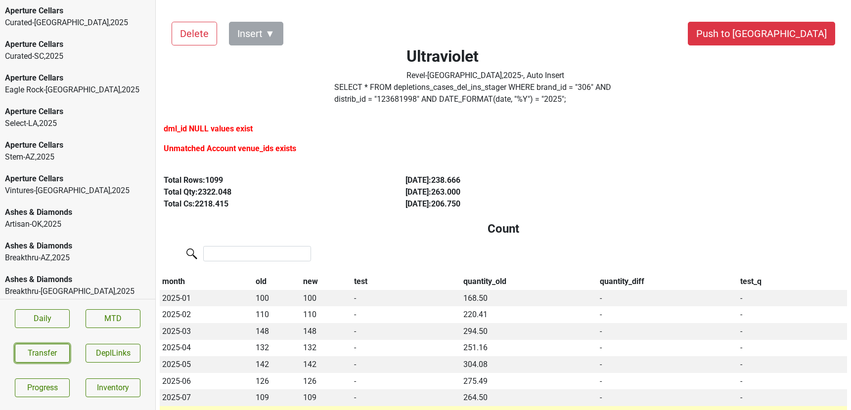
click at [50, 349] on button "Transfer" at bounding box center [42, 353] width 55 height 19
click at [50, 0] on html "Aperture Cellars Curated-NC , 2025 Aperture Cellars Curated-SC , 2025 Aperture …" at bounding box center [425, 0] width 851 height 0
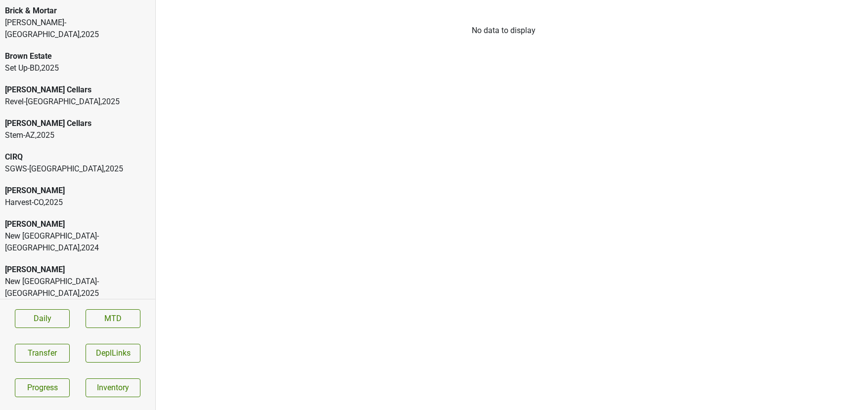
click at [101, 19] on div "Kellogg-NC , 2025" at bounding box center [77, 29] width 145 height 24
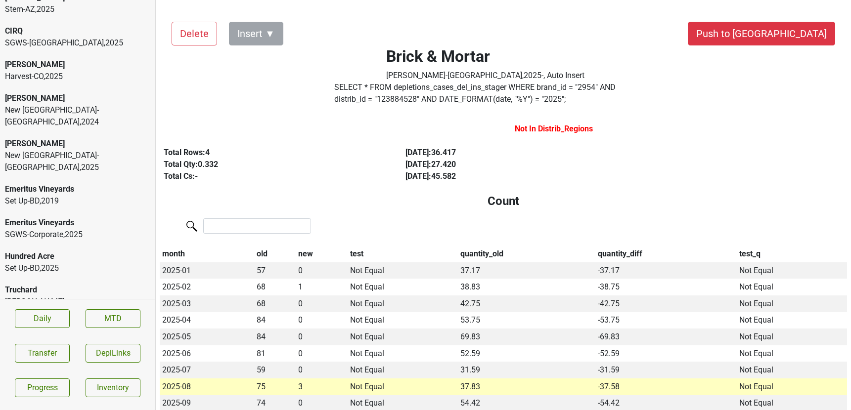
scroll to position [138, 0]
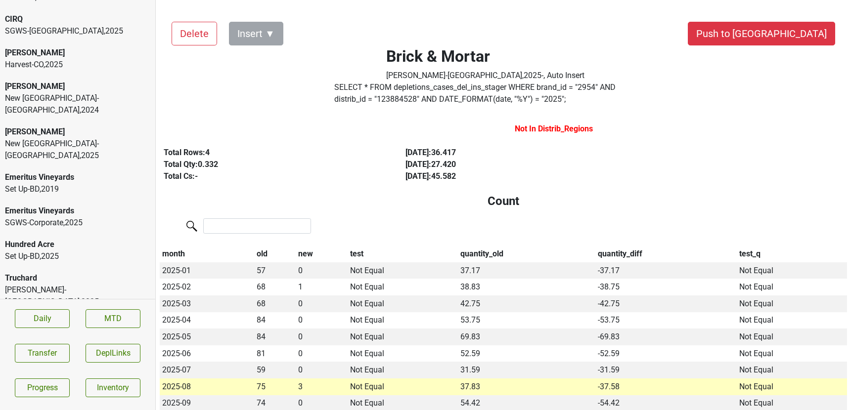
click at [48, 284] on div "Lipman-TN , 2025" at bounding box center [77, 296] width 145 height 24
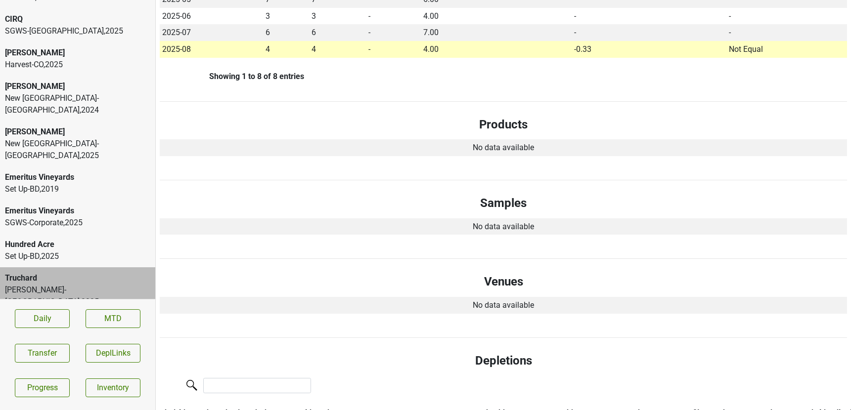
scroll to position [275, 0]
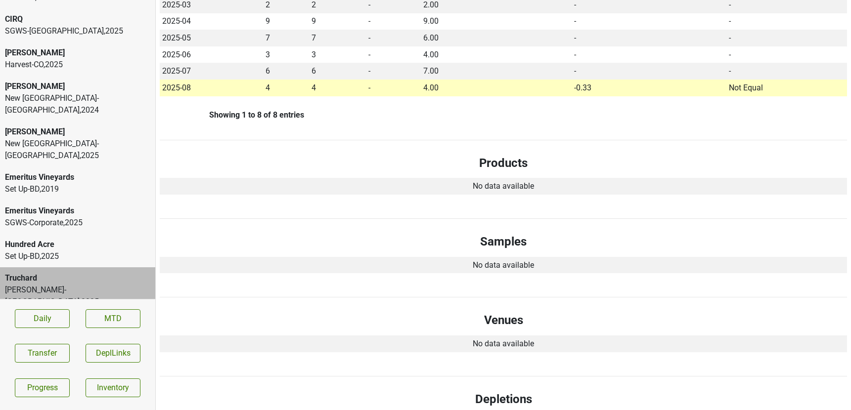
click at [77, 318] on div "Truchard" at bounding box center [77, 324] width 145 height 12
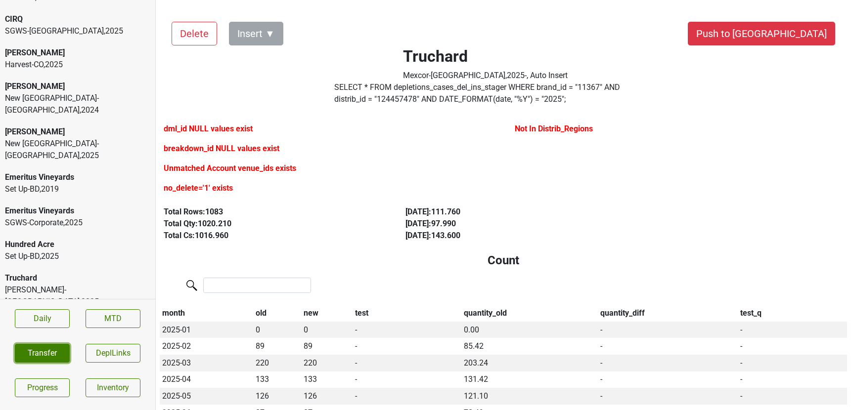
click at [31, 347] on button "Transfer" at bounding box center [42, 353] width 55 height 19
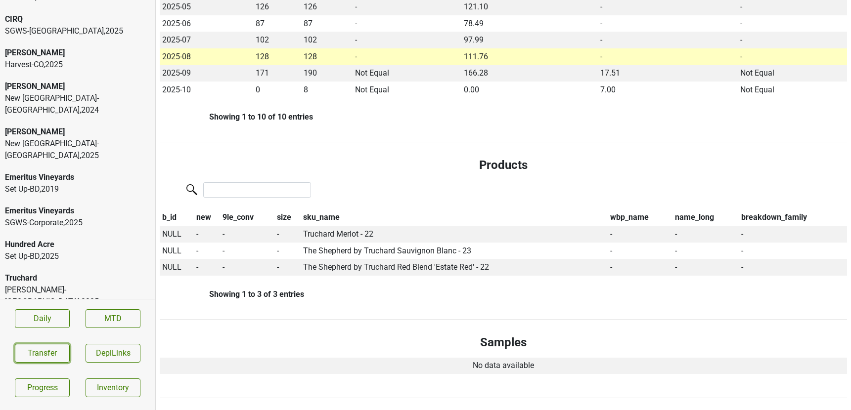
scroll to position [409, 0]
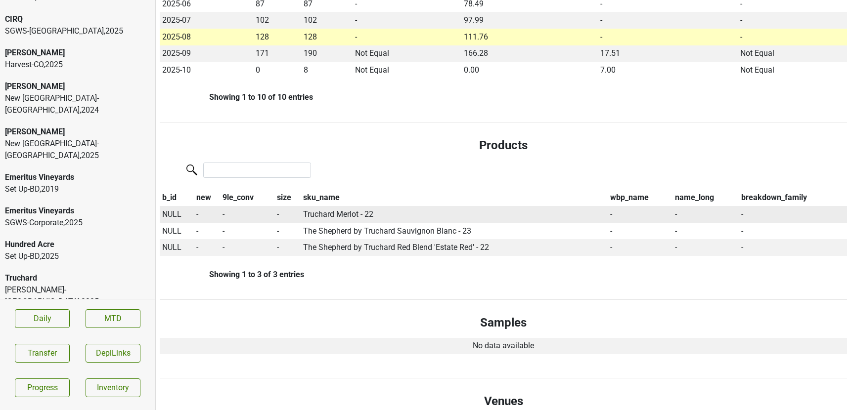
click at [170, 215] on span "NULL" at bounding box center [171, 214] width 19 height 9
type input "22 merl"
click at [208, 257] on div "22 Merlot 750ml" at bounding box center [204, 258] width 86 height 25
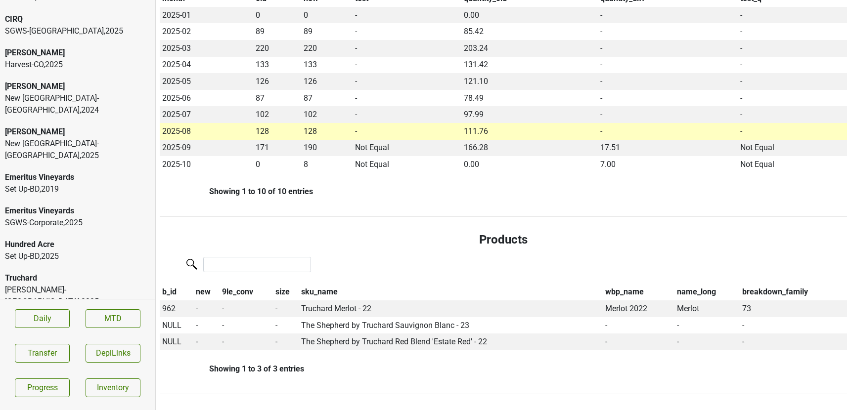
scroll to position [346, 0]
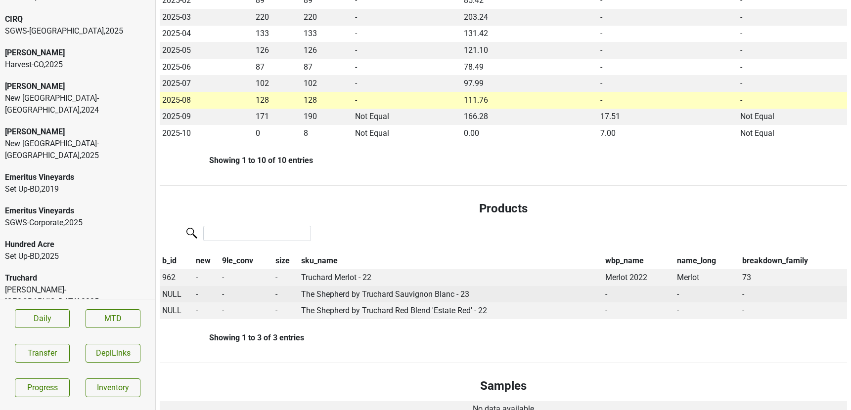
click at [167, 293] on span "NULL" at bounding box center [171, 294] width 19 height 9
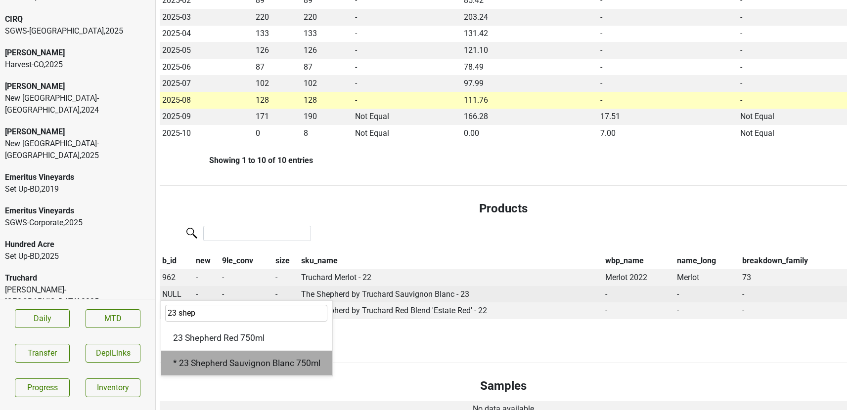
type input "23 shep"
click at [208, 365] on div "* 23 Shepherd Sauvignon Blanc 750ml" at bounding box center [246, 363] width 171 height 25
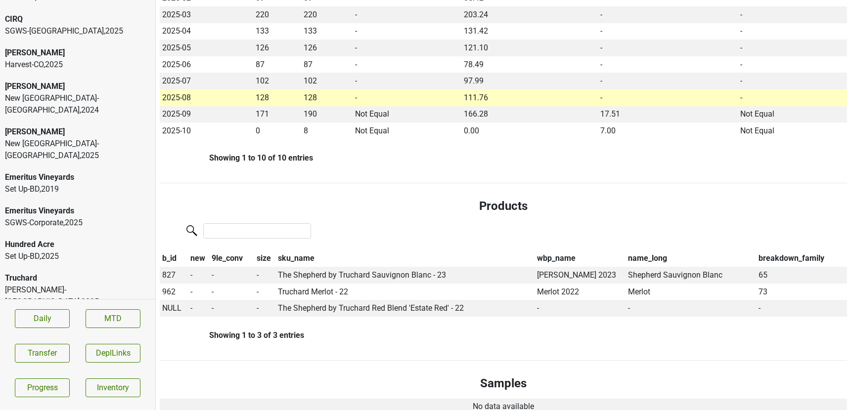
scroll to position [355, 0]
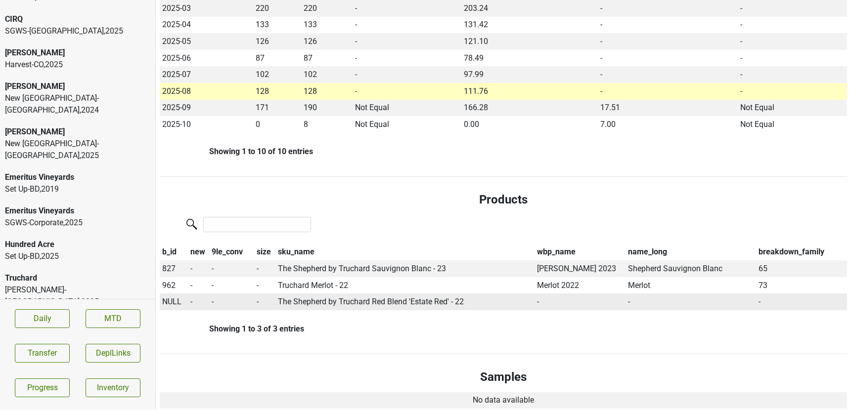
click at [172, 301] on span "NULL" at bounding box center [171, 301] width 19 height 9
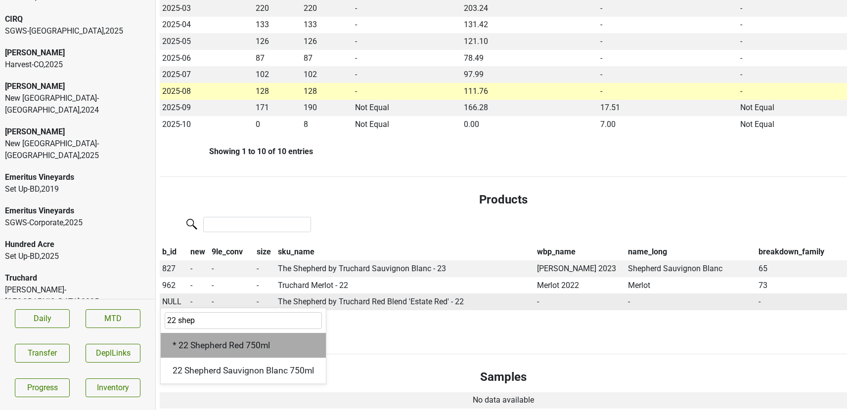
type input "22 shep"
click at [202, 353] on div "* 22 Shepherd Red 750ml" at bounding box center [243, 345] width 165 height 25
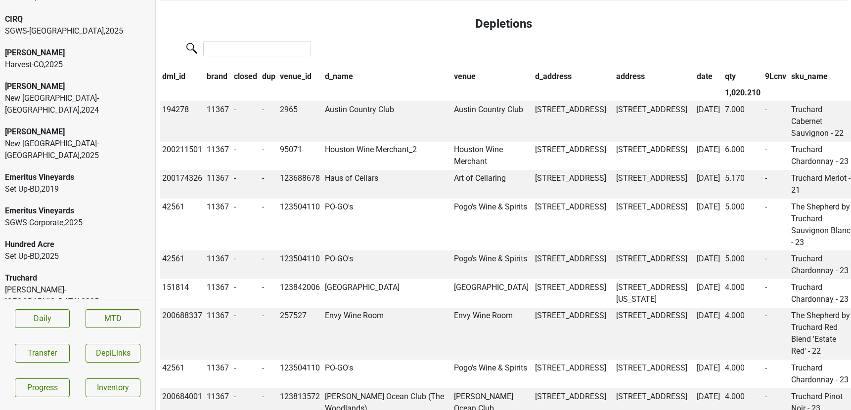
scroll to position [1629, 0]
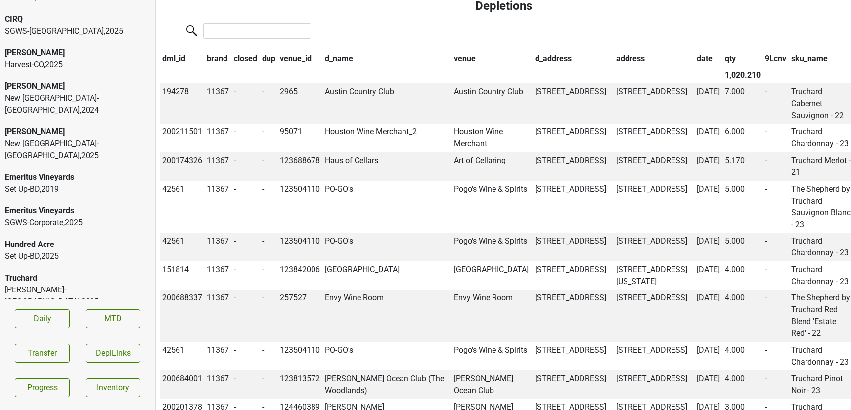
click at [164, 67] on th "dml_id" at bounding box center [182, 58] width 45 height 17
click at [167, 67] on th "dml_id" at bounding box center [182, 58] width 45 height 17
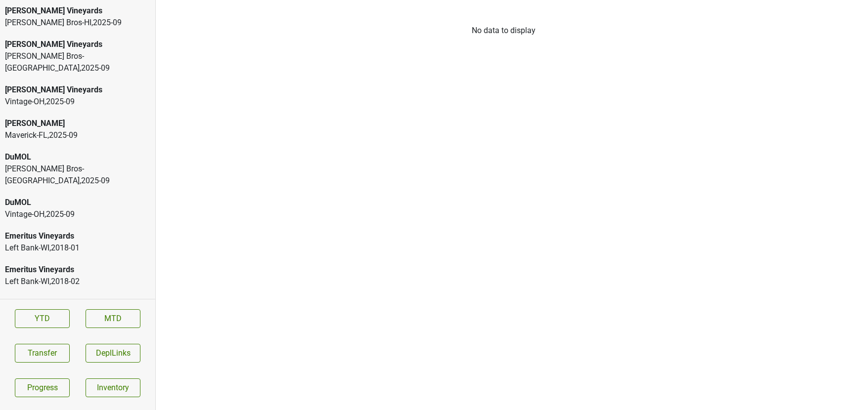
click at [43, 23] on div "[PERSON_NAME] Bros-HI , 2025 - 09" at bounding box center [77, 23] width 145 height 12
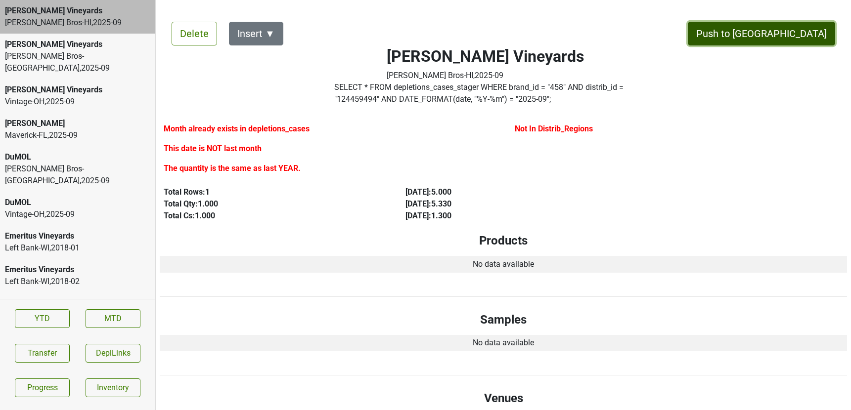
click at [799, 31] on button "Push to [GEOGRAPHIC_DATA]" at bounding box center [761, 34] width 147 height 24
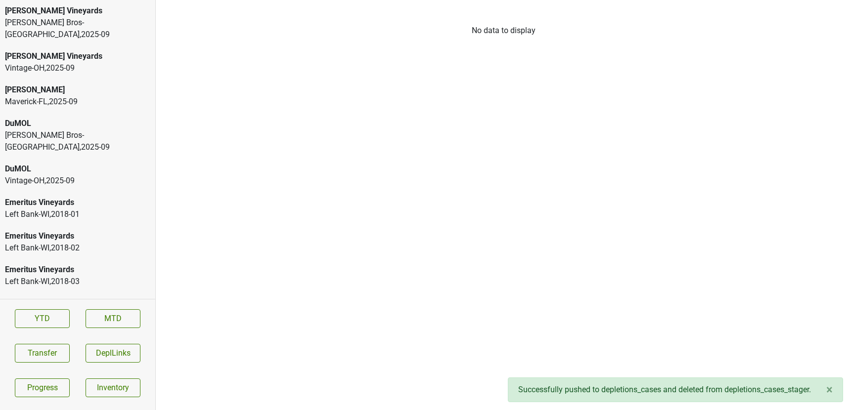
click at [120, 24] on div "[PERSON_NAME] Bros-[GEOGRAPHIC_DATA] , 2025 - 09" at bounding box center [77, 29] width 145 height 24
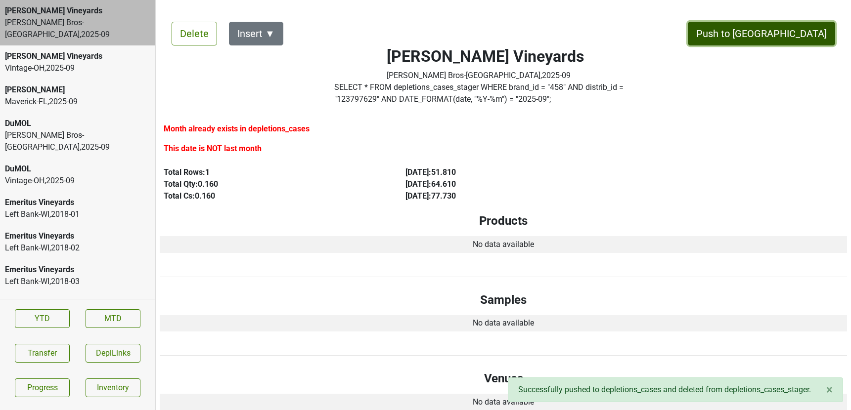
click at [784, 27] on button "Push to [GEOGRAPHIC_DATA]" at bounding box center [761, 34] width 147 height 24
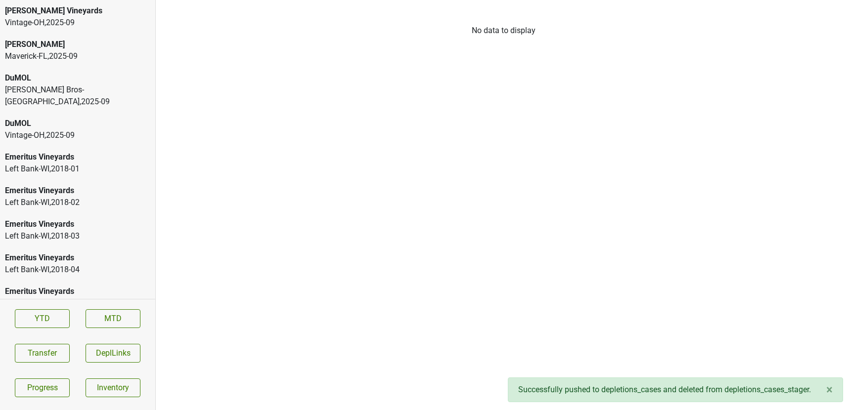
click at [105, 10] on div "Buehler Vineyards" at bounding box center [77, 11] width 145 height 12
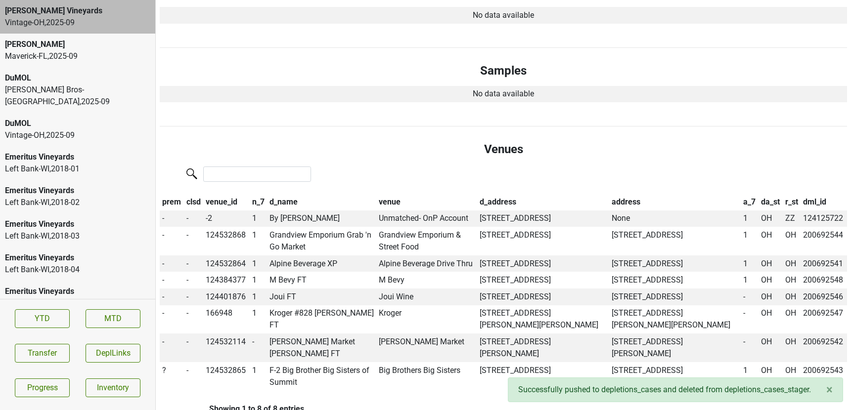
scroll to position [252, 0]
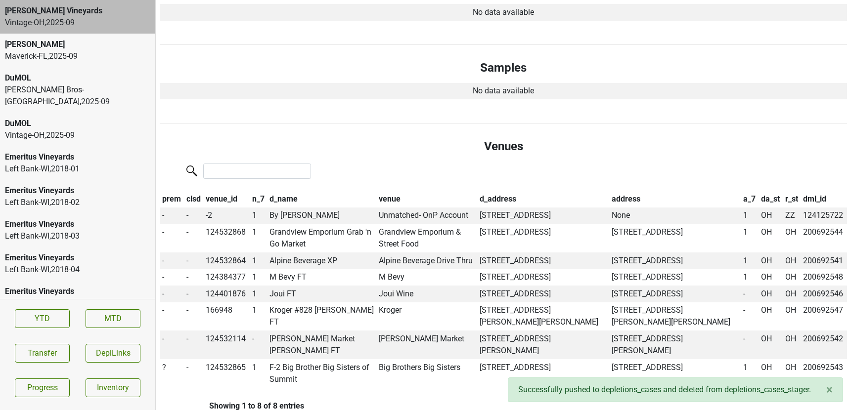
click at [47, 55] on div "Maverick-FL , 2025 - 09" at bounding box center [77, 56] width 145 height 12
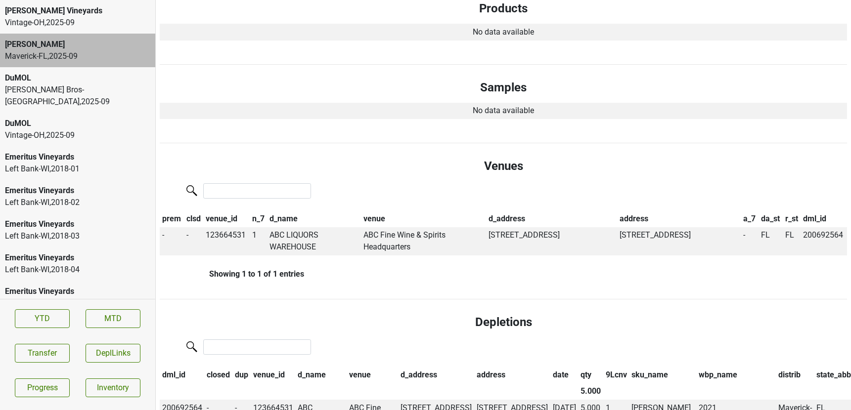
scroll to position [0, 0]
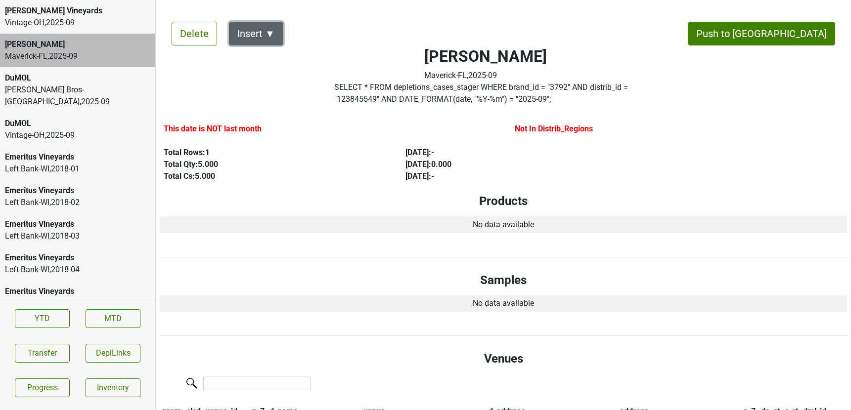
click at [268, 43] on button "Insert ▼" at bounding box center [256, 34] width 54 height 24
click at [282, 63] on div "Auto Insert" at bounding box center [273, 60] width 88 height 25
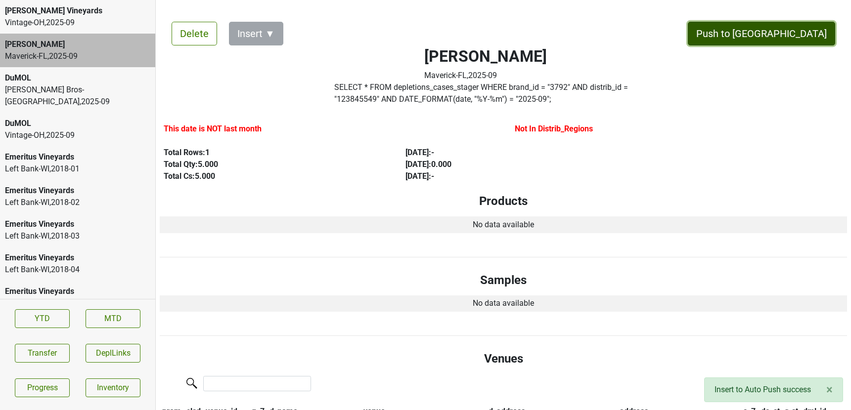
click at [798, 31] on button "Push to DC" at bounding box center [761, 34] width 147 height 24
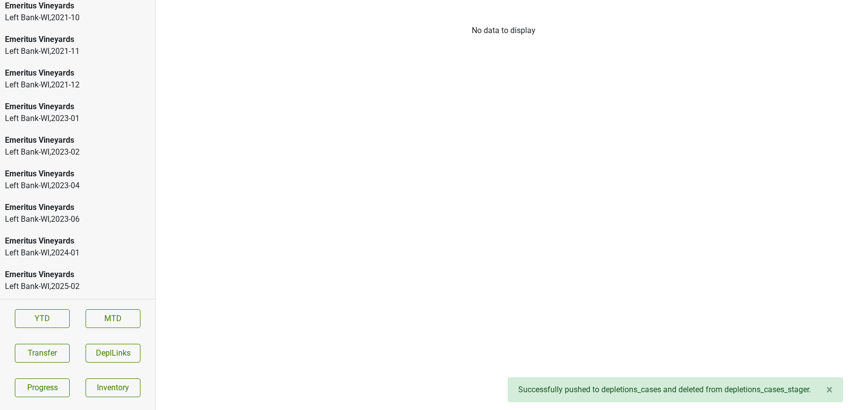
scroll to position [1718, 0]
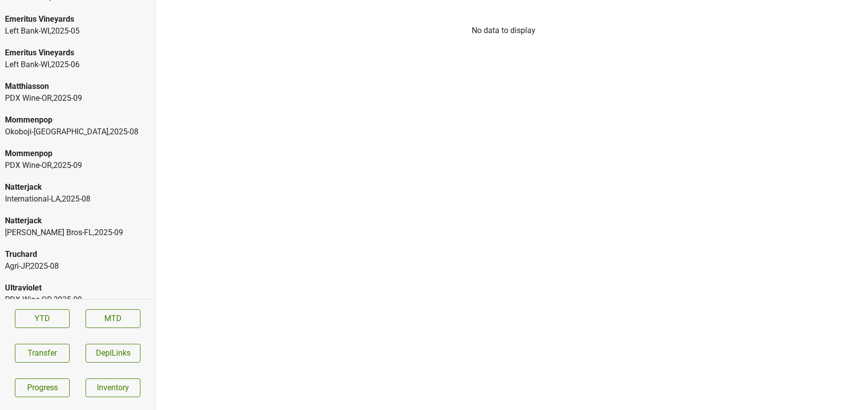
click at [66, 260] on div "Agri-JP , 2025 - 08" at bounding box center [77, 266] width 145 height 12
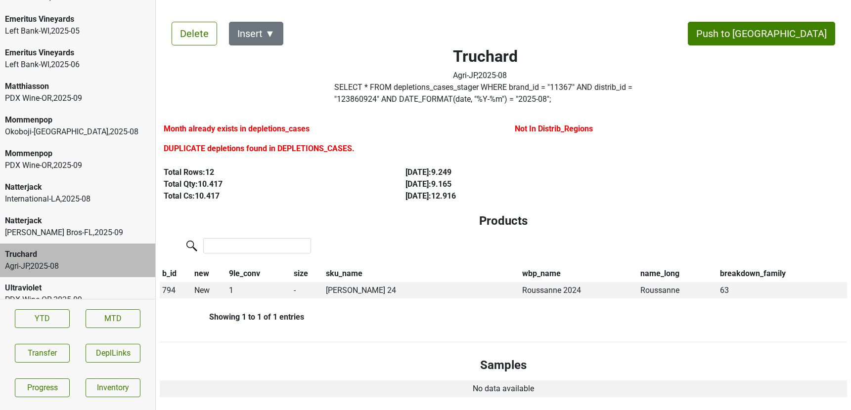
click at [71, 227] on div "Johnson Bros-FL , 2025 - 09" at bounding box center [77, 233] width 145 height 12
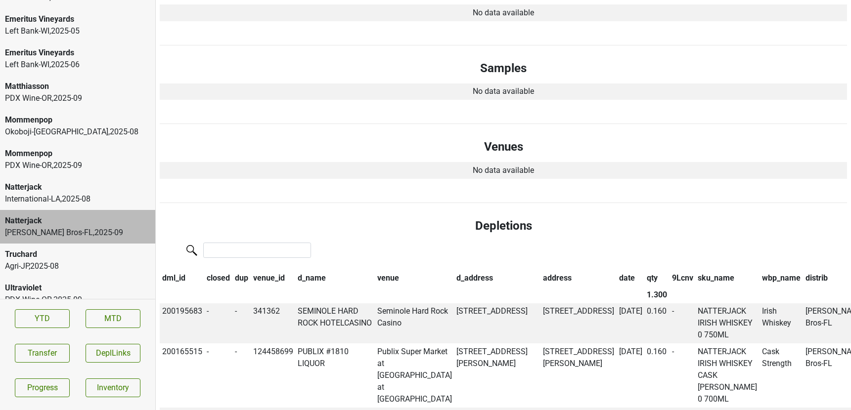
scroll to position [0, 0]
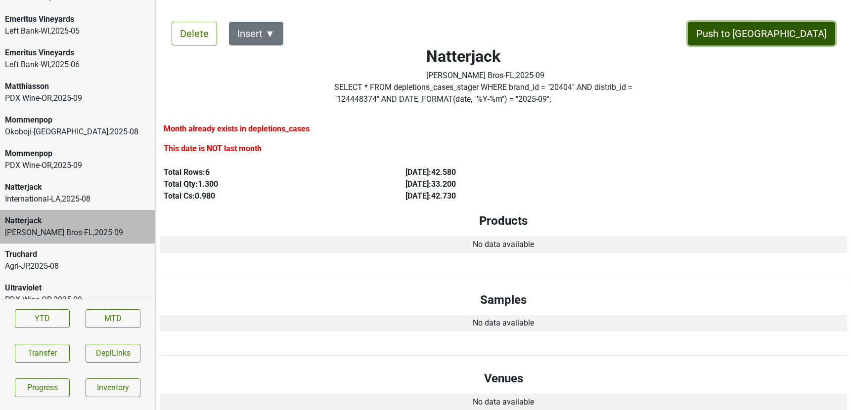
click at [788, 40] on button "Push to DC" at bounding box center [761, 34] width 147 height 24
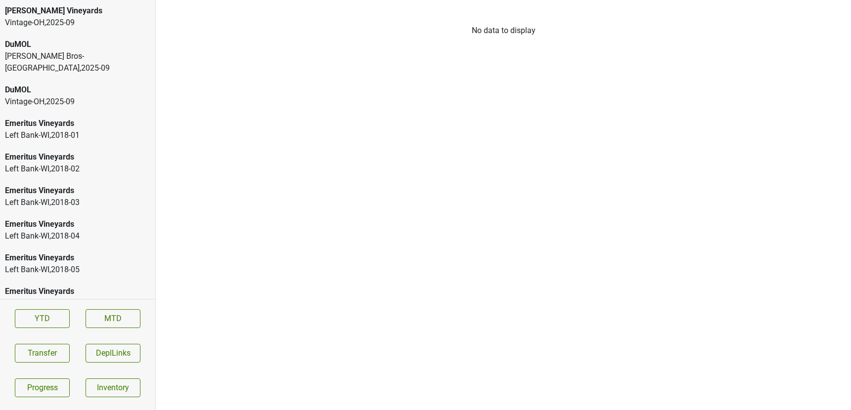
click at [73, 55] on div "Johnson Bros-MN , 2025 - 09" at bounding box center [77, 62] width 145 height 24
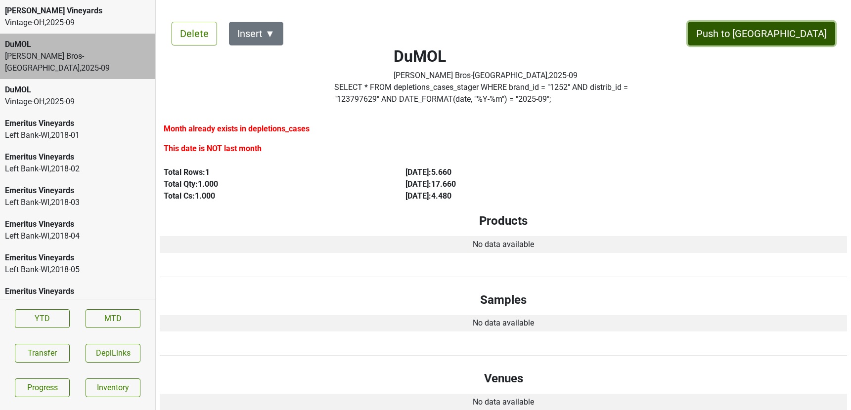
click at [816, 36] on button "Push to DC" at bounding box center [761, 34] width 147 height 24
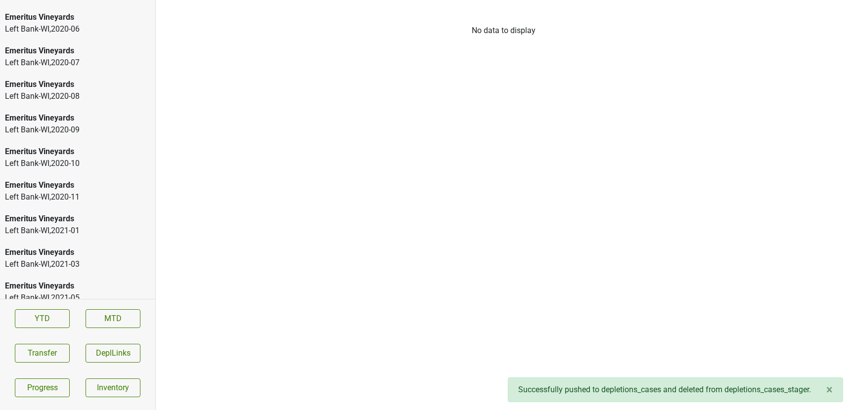
scroll to position [1650, 0]
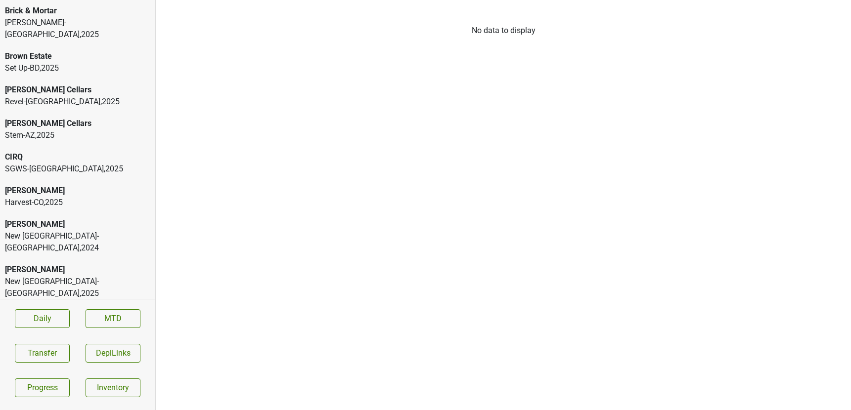
scroll to position [138, 0]
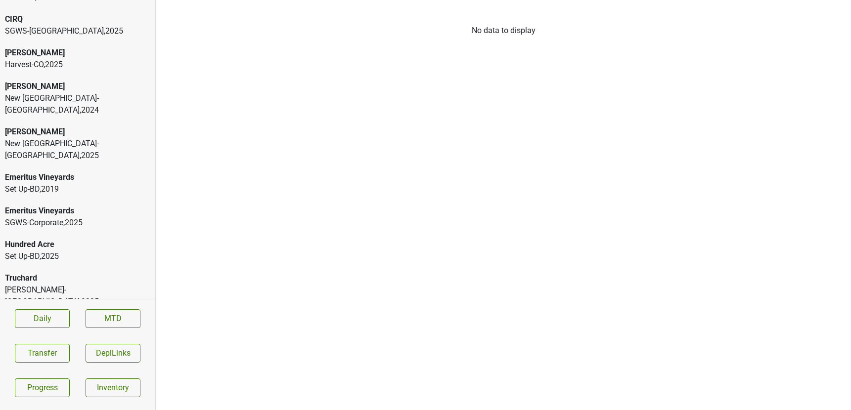
click at [38, 330] on div "Mexcor-TX , 2025" at bounding box center [77, 336] width 145 height 12
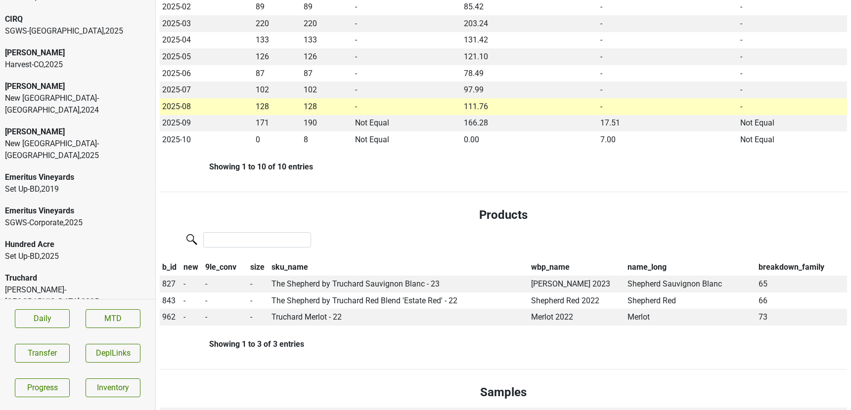
scroll to position [0, 0]
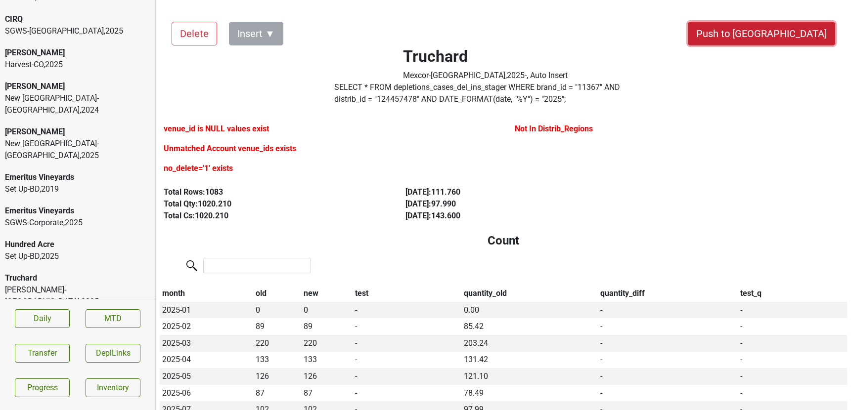
click at [811, 34] on button "Push to DC" at bounding box center [761, 34] width 147 height 24
